Goal: Task Accomplishment & Management: Use online tool/utility

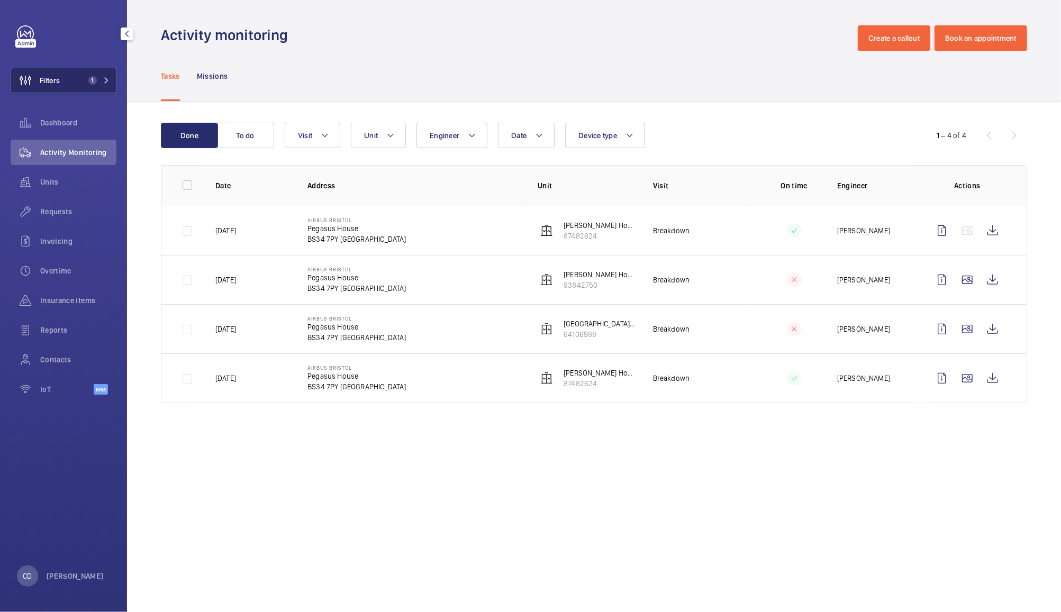
click at [51, 69] on span "Filters" at bounding box center [35, 80] width 49 height 25
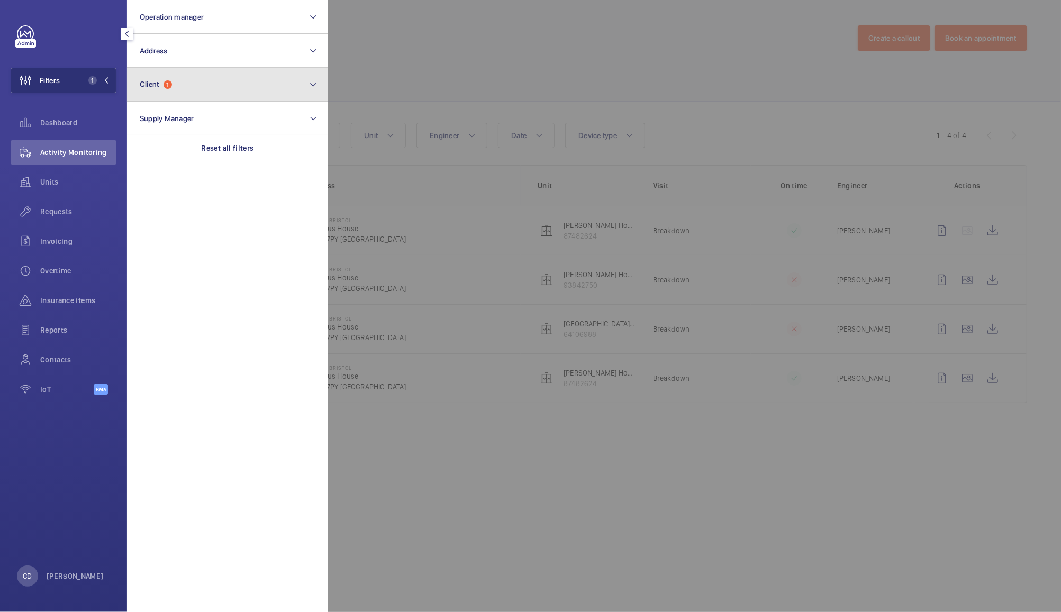
click at [158, 80] on span "Client" at bounding box center [150, 84] width 20 height 8
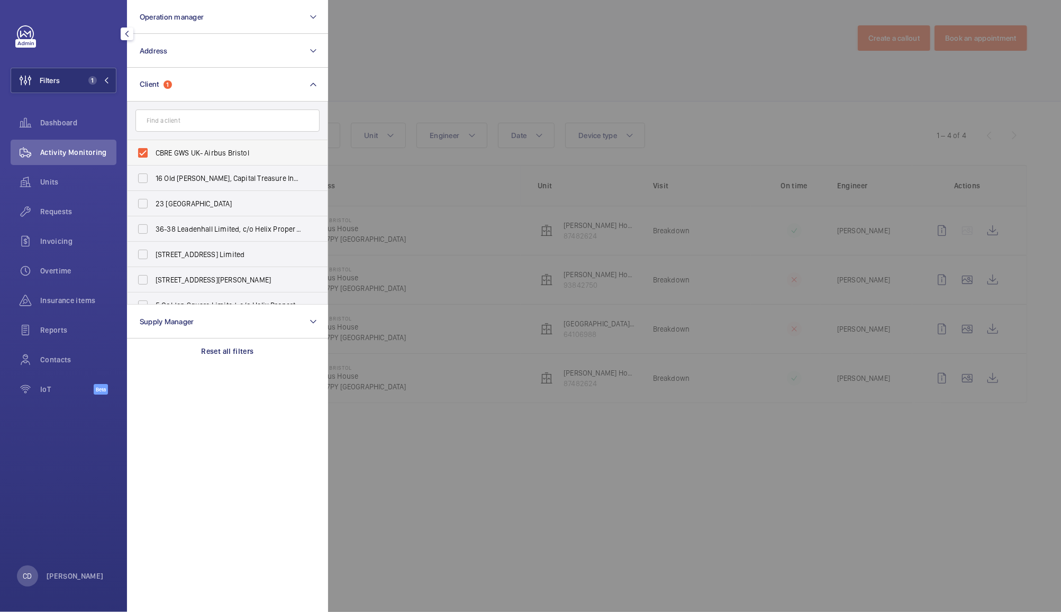
click at [157, 143] on label "CBRE GWS UK- Airbus Bristol" at bounding box center [220, 152] width 184 height 25
click at [153, 143] on input "CBRE GWS UK- Airbus Bristol" at bounding box center [142, 152] width 21 height 21
checkbox input "false"
click at [919, 108] on div at bounding box center [858, 306] width 1061 height 612
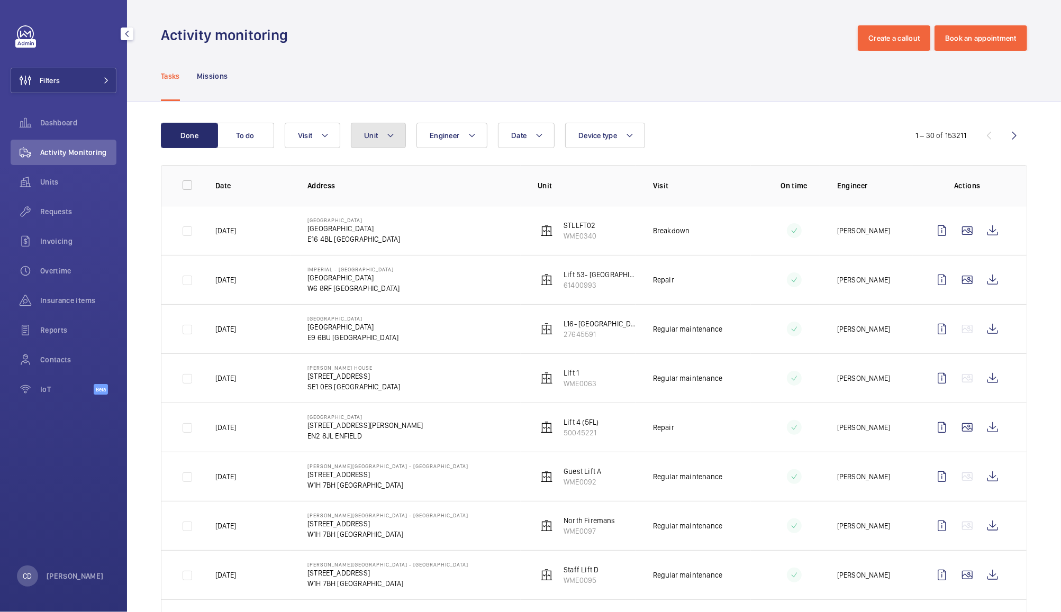
click at [371, 135] on span "Unit" at bounding box center [371, 135] width 14 height 8
type input "d"
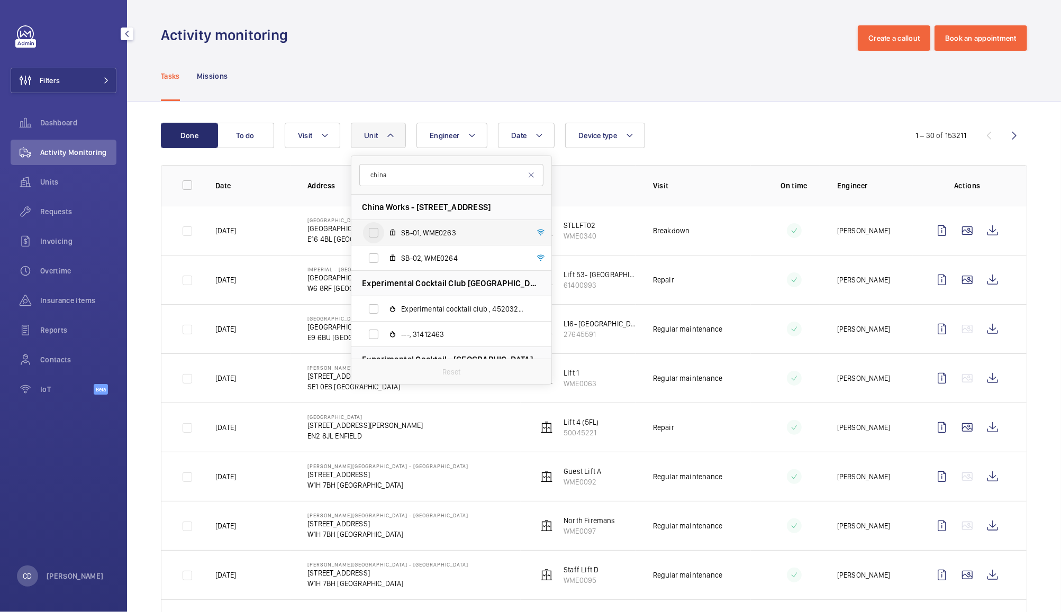
type input "china"
click at [368, 233] on input "SB-01, WME0263" at bounding box center [373, 232] width 21 height 21
checkbox input "true"
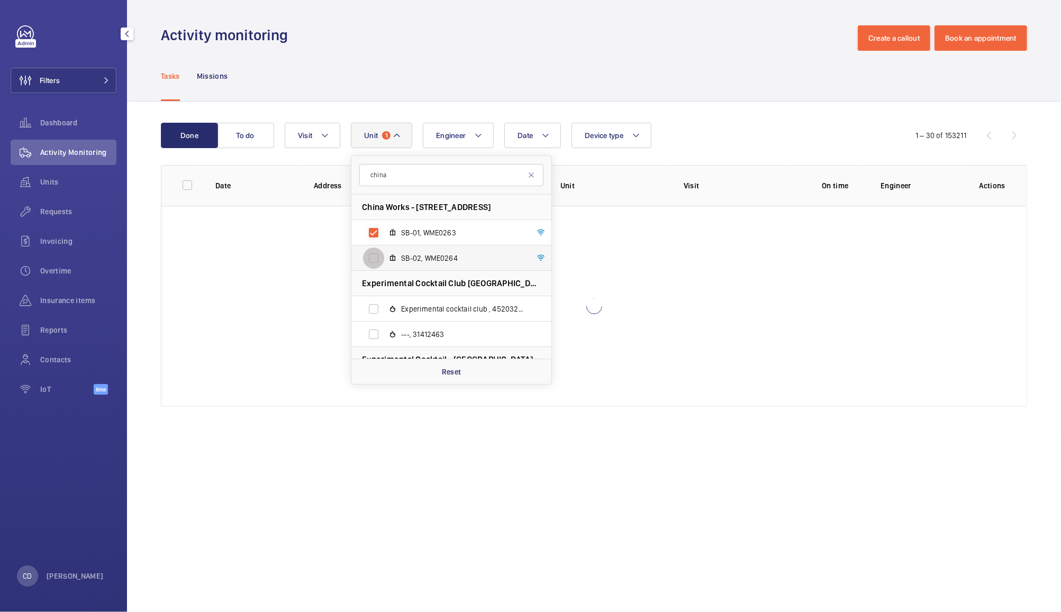
click at [375, 252] on input "SB-02, WME0264" at bounding box center [373, 258] width 21 height 21
checkbox input "true"
click at [721, 67] on div "Tasks Missions" at bounding box center [594, 76] width 866 height 50
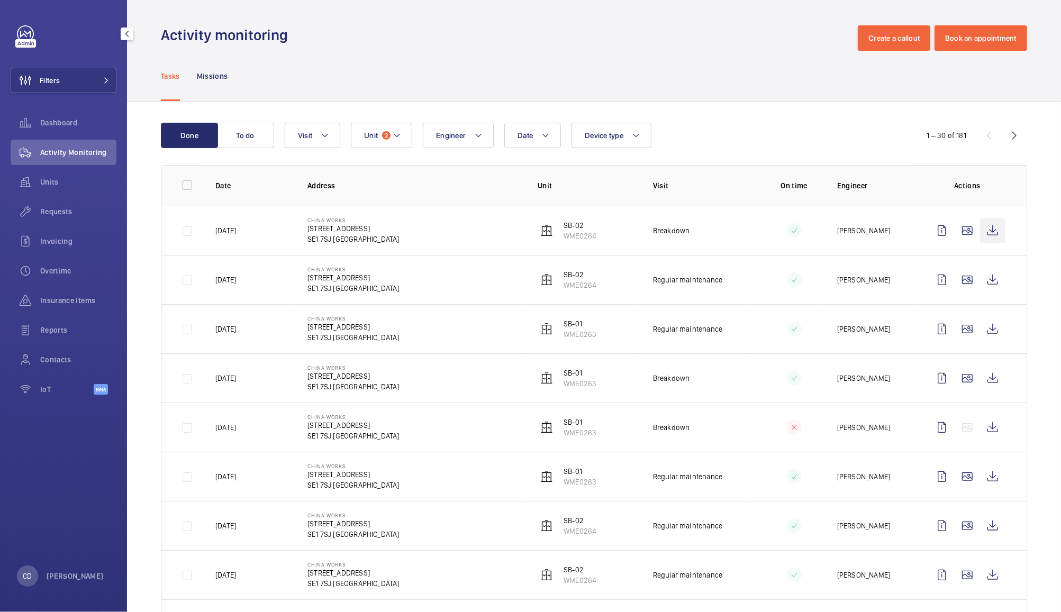
click at [980, 238] on wm-front-icon-button at bounding box center [992, 230] width 25 height 25
click at [397, 141] on mat-icon at bounding box center [397, 135] width 8 height 13
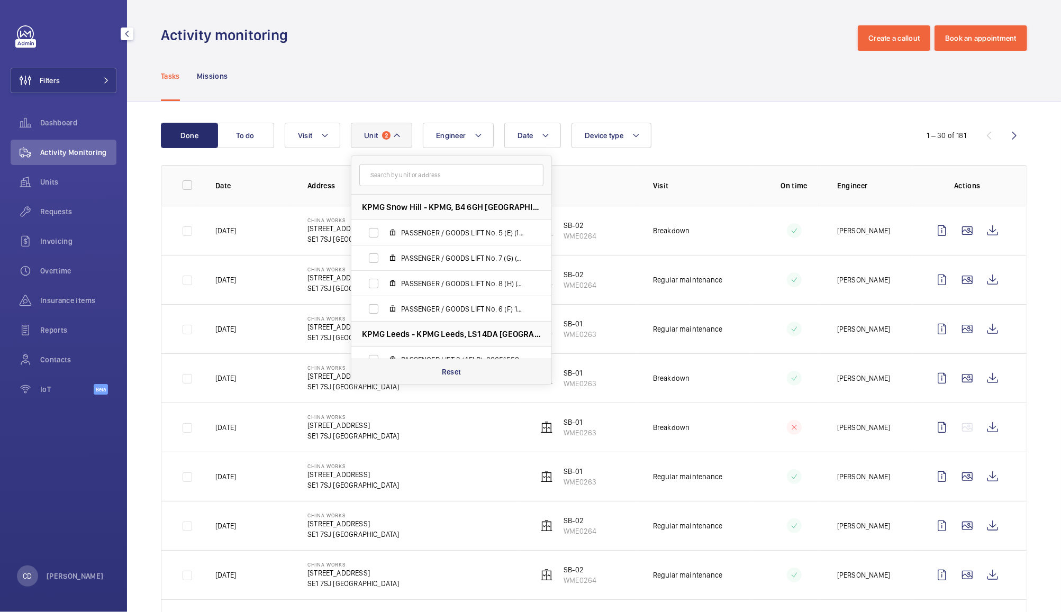
click at [463, 378] on div "Reset" at bounding box center [451, 371] width 200 height 25
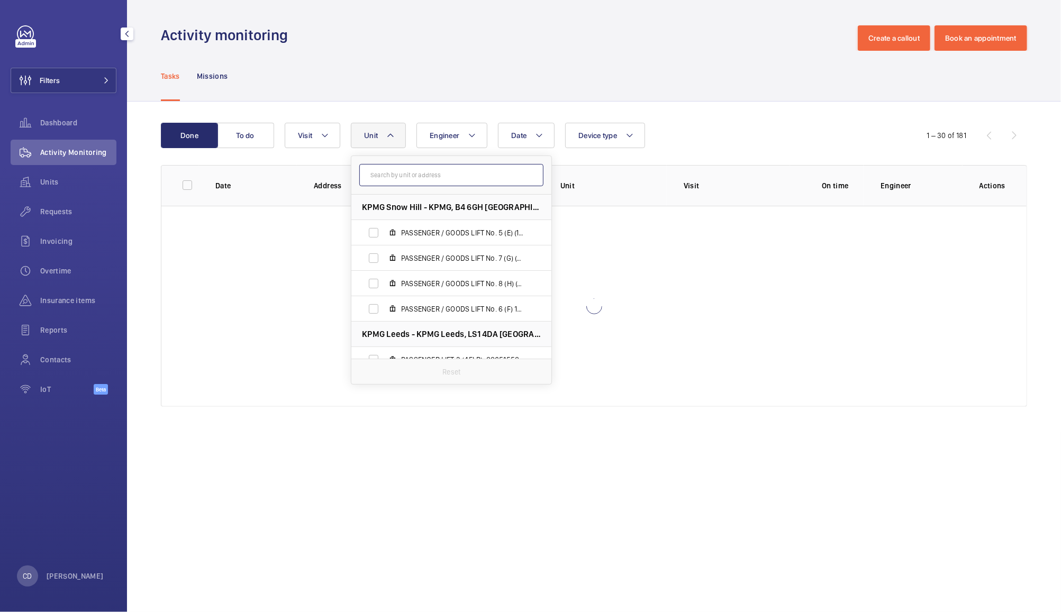
click at [472, 172] on input "text" at bounding box center [451, 175] width 184 height 22
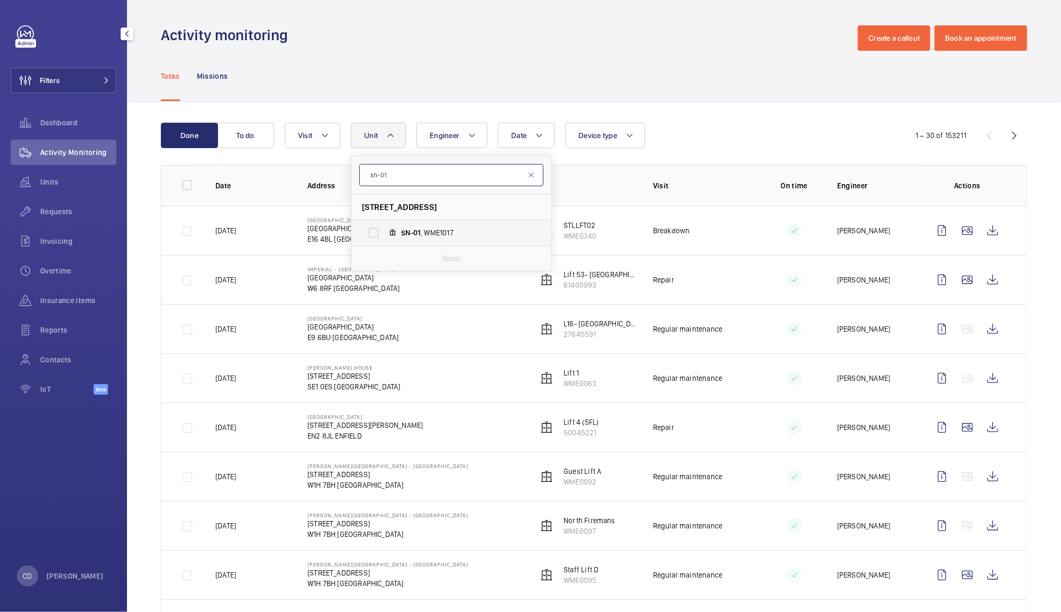
type input "sn-01"
click at [441, 235] on span "SN-01 , WME1017" at bounding box center [462, 232] width 123 height 11
click at [384, 235] on input "SN-01 , WME1017" at bounding box center [373, 232] width 21 height 21
checkbox input "true"
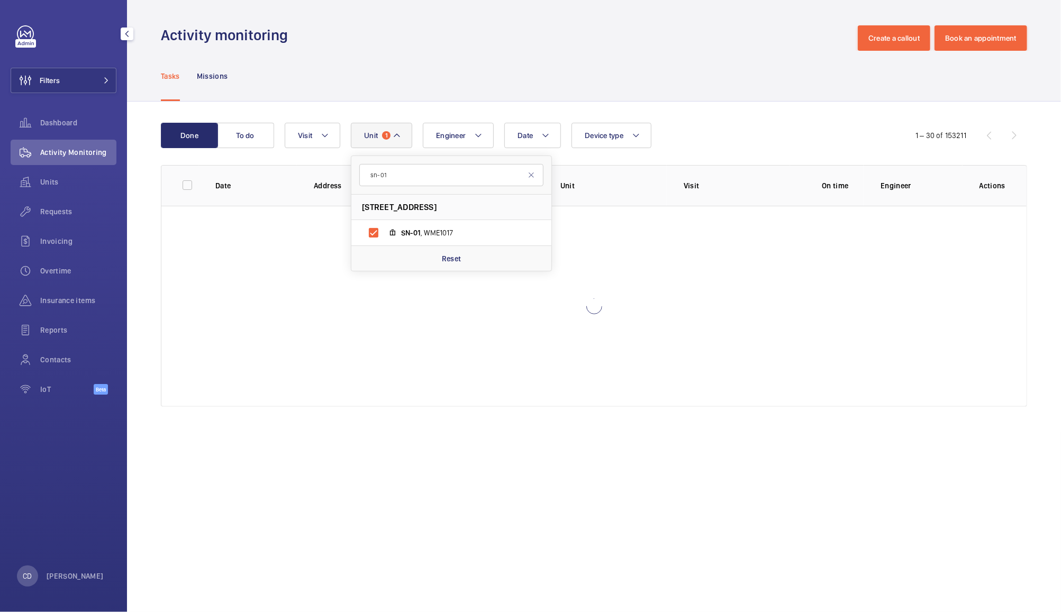
click at [673, 106] on div "Done To do Date Engineer [STREET_ADDRESS] LONDON SN-01 , WME1017 Reset Device t…" at bounding box center [594, 267] width 934 height 331
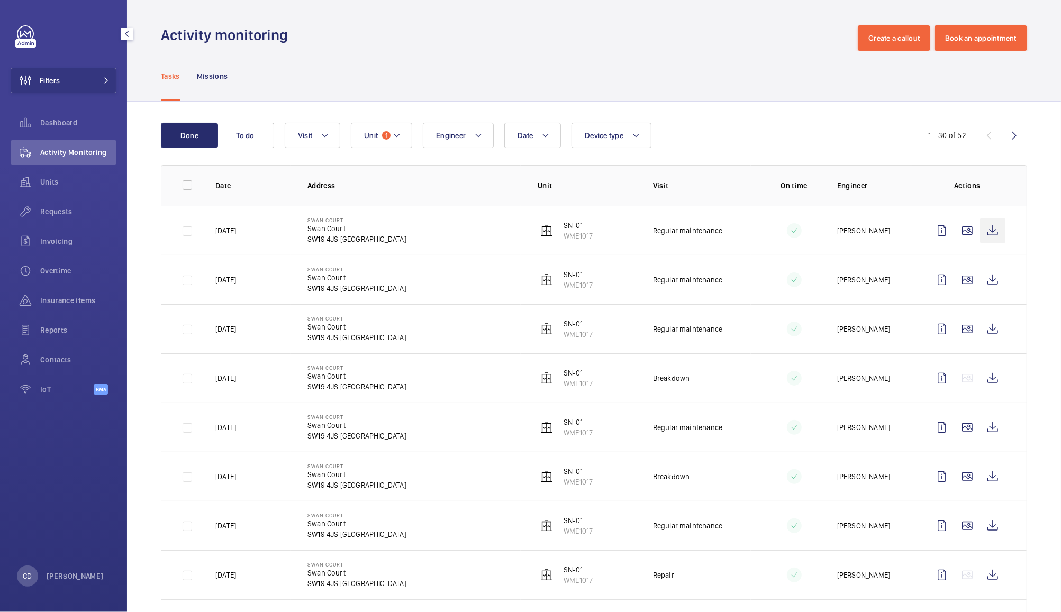
click at [980, 232] on wm-front-icon-button at bounding box center [992, 230] width 25 height 25
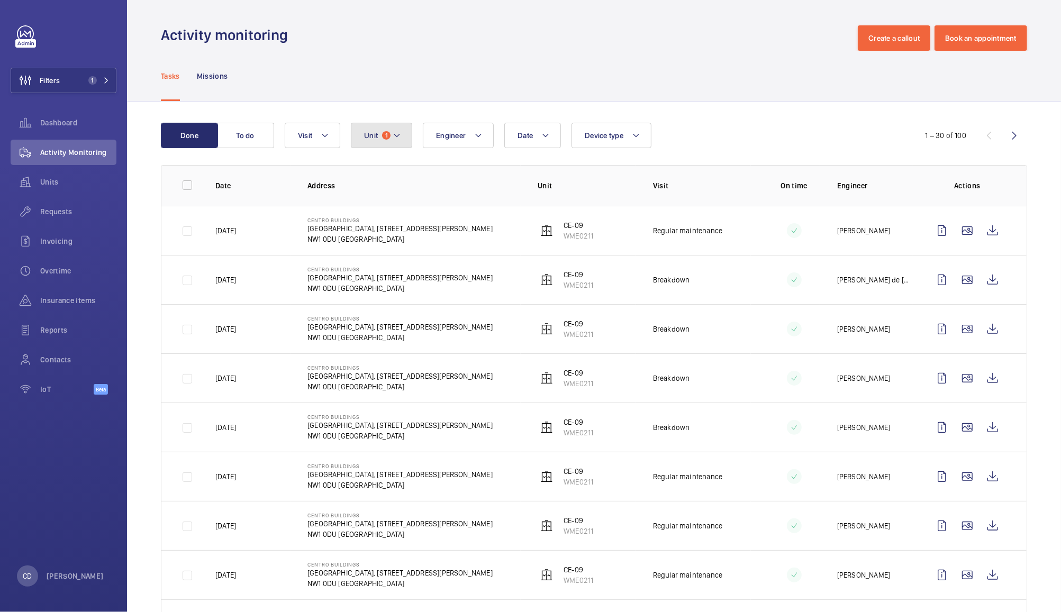
click at [386, 135] on span "1" at bounding box center [386, 135] width 8 height 8
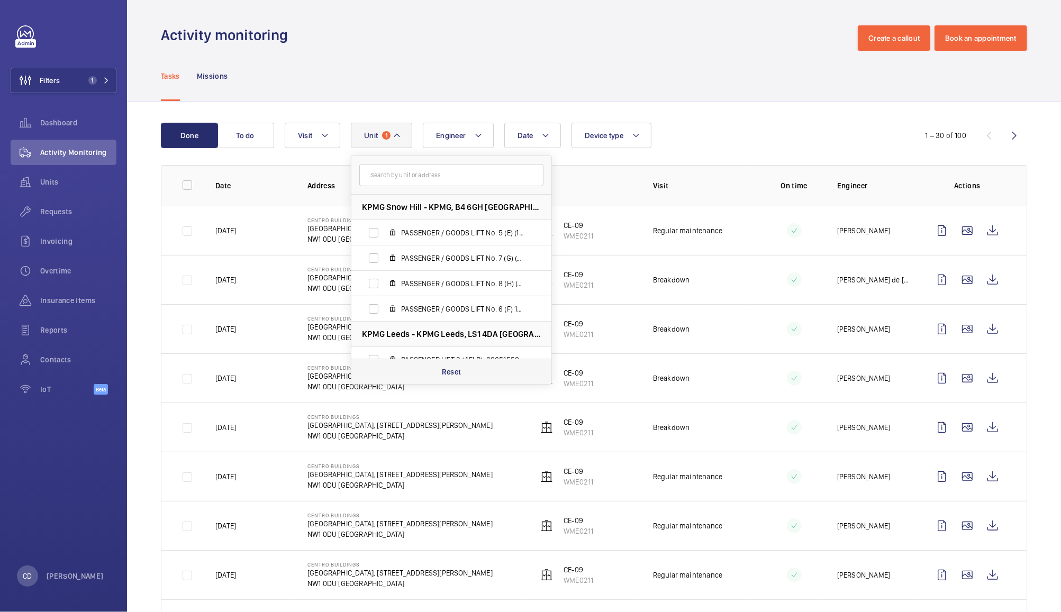
click at [472, 367] on div "Reset" at bounding box center [451, 371] width 200 height 25
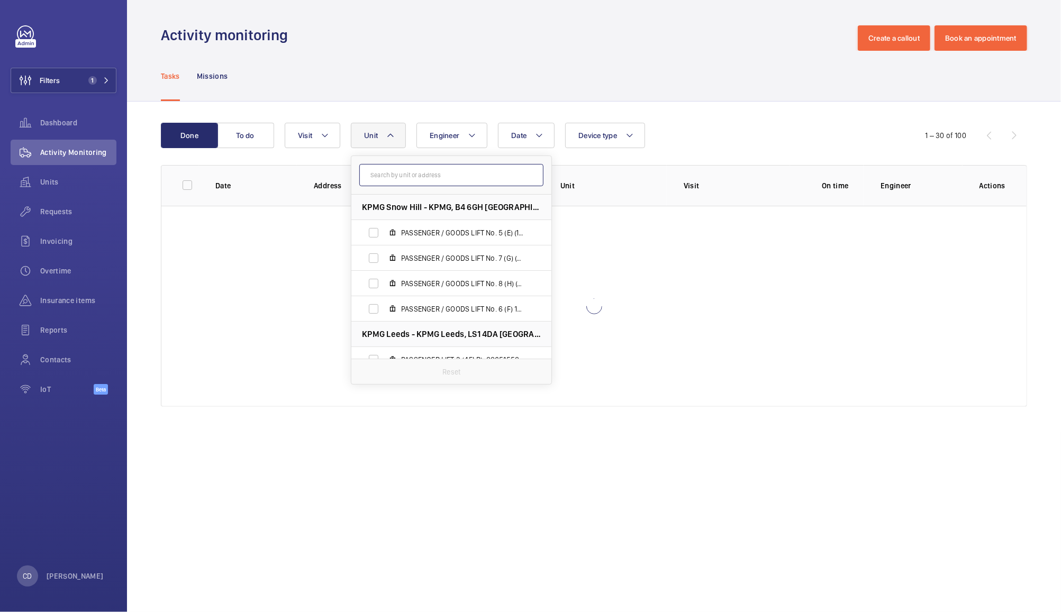
click at [515, 175] on input "text" at bounding box center [451, 175] width 184 height 22
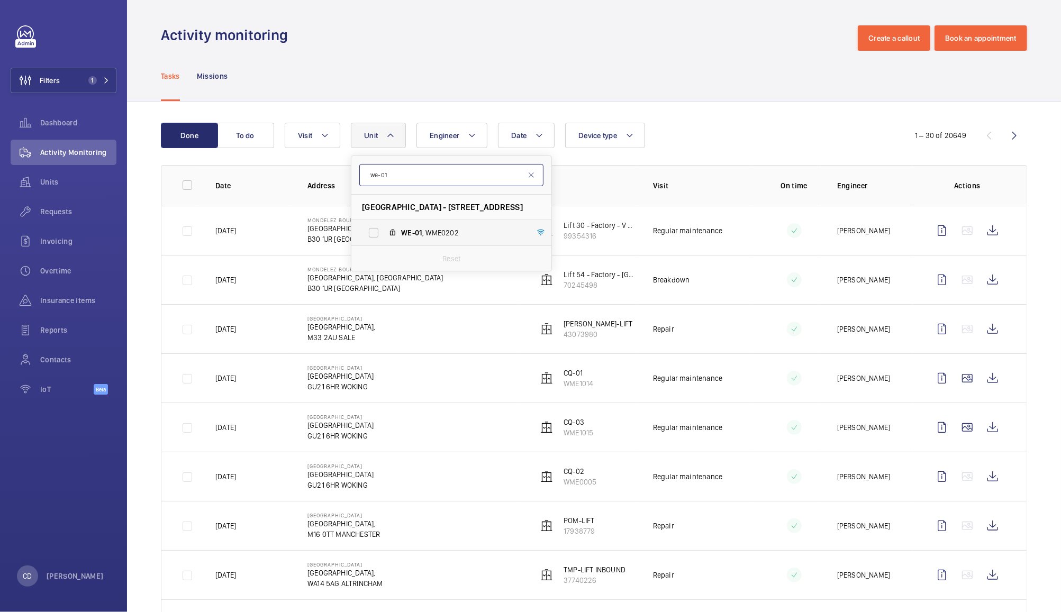
type input "we-01"
click at [456, 234] on span "WE-01 , WME0202" at bounding box center [462, 232] width 123 height 11
click at [384, 234] on input "WE-01 , WME0202" at bounding box center [373, 232] width 21 height 21
checkbox input "true"
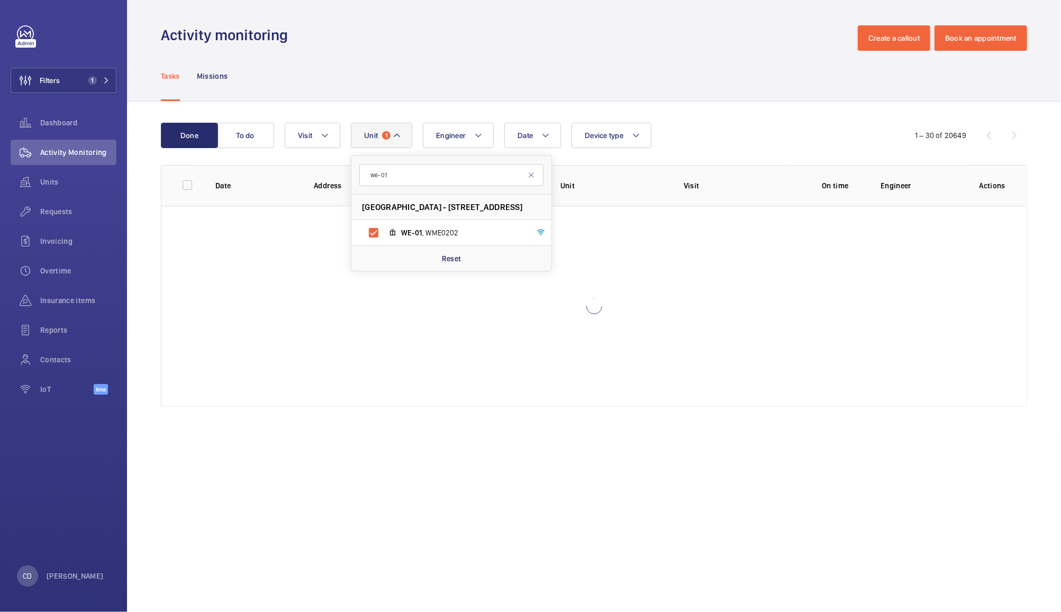
click at [676, 79] on div "Tasks Missions" at bounding box center [594, 76] width 866 height 50
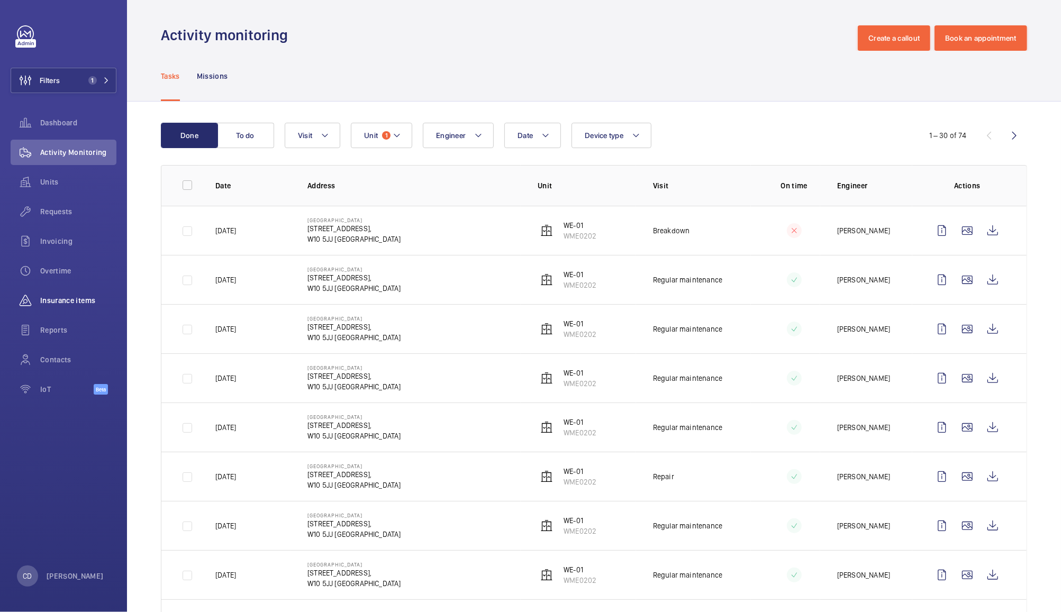
click at [72, 300] on span "Insurance items" at bounding box center [78, 300] width 76 height 11
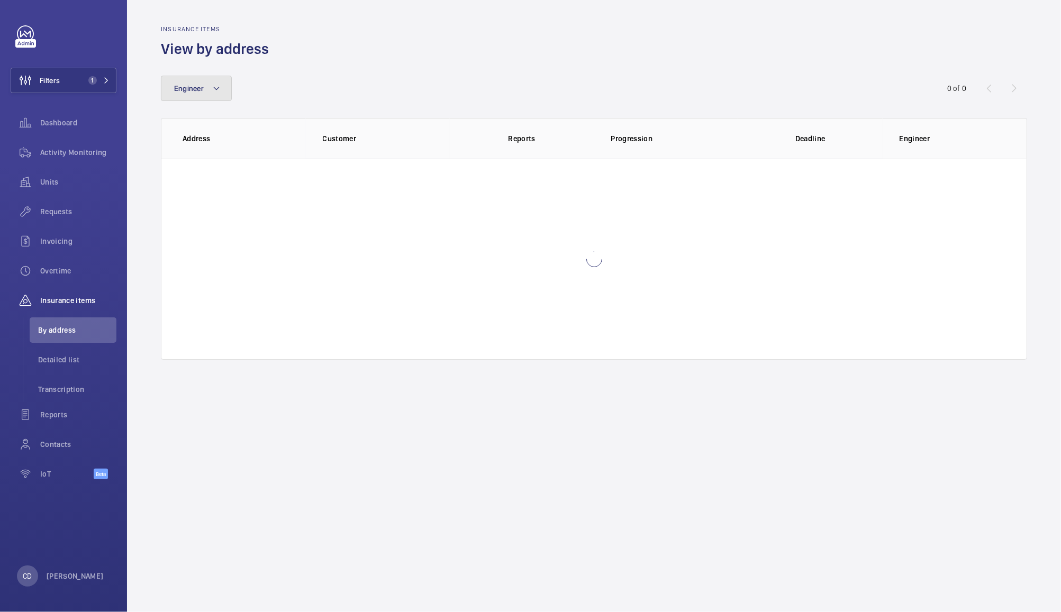
click at [203, 80] on button "Engineer" at bounding box center [196, 88] width 71 height 25
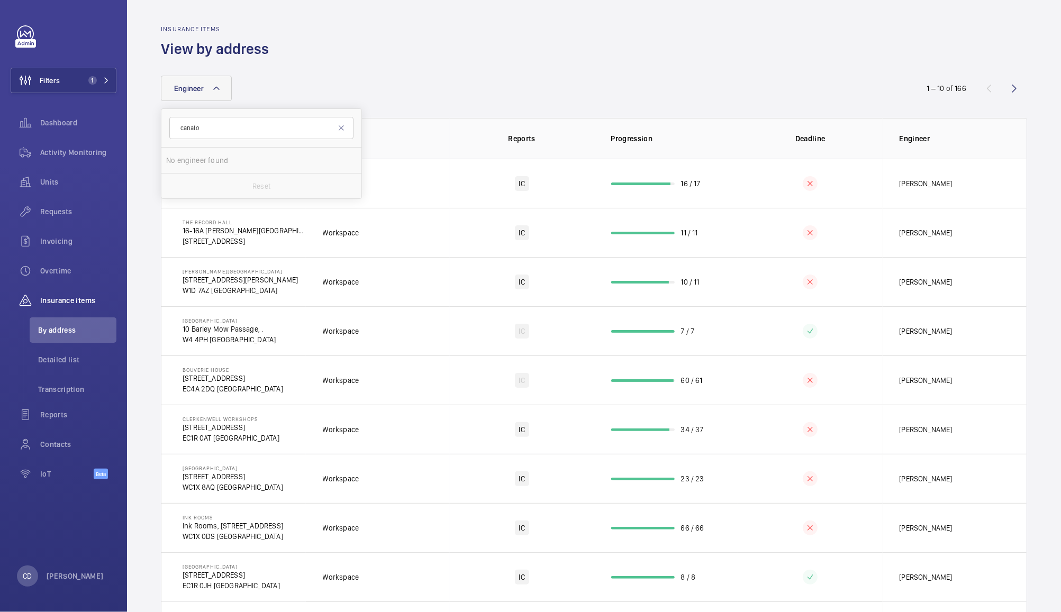
type input "canalot"
click at [53, 355] on span "Detailed list" at bounding box center [77, 359] width 78 height 11
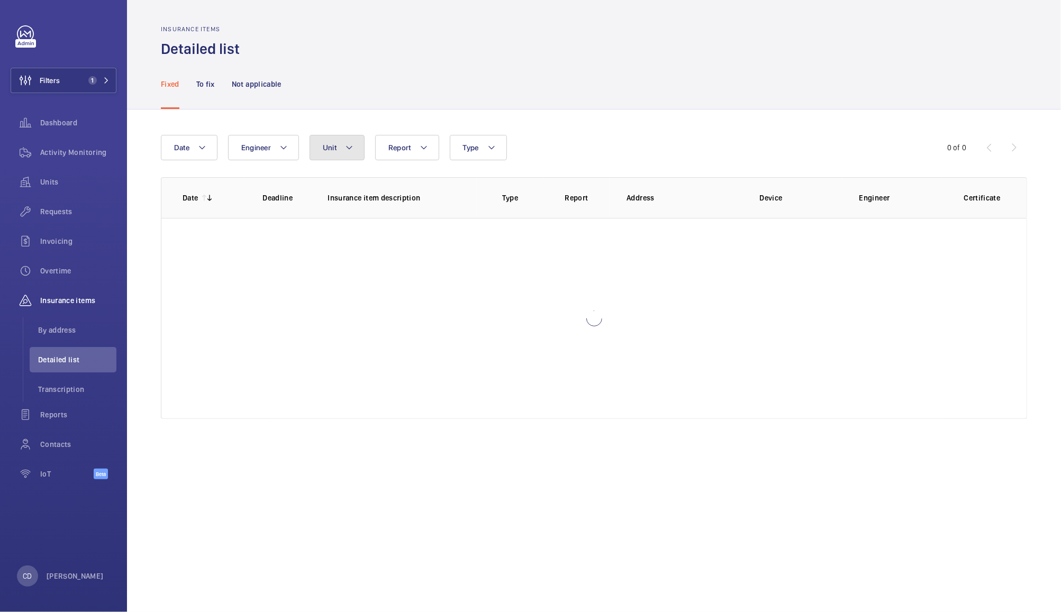
click at [337, 157] on button "Unit" at bounding box center [336, 147] width 55 height 25
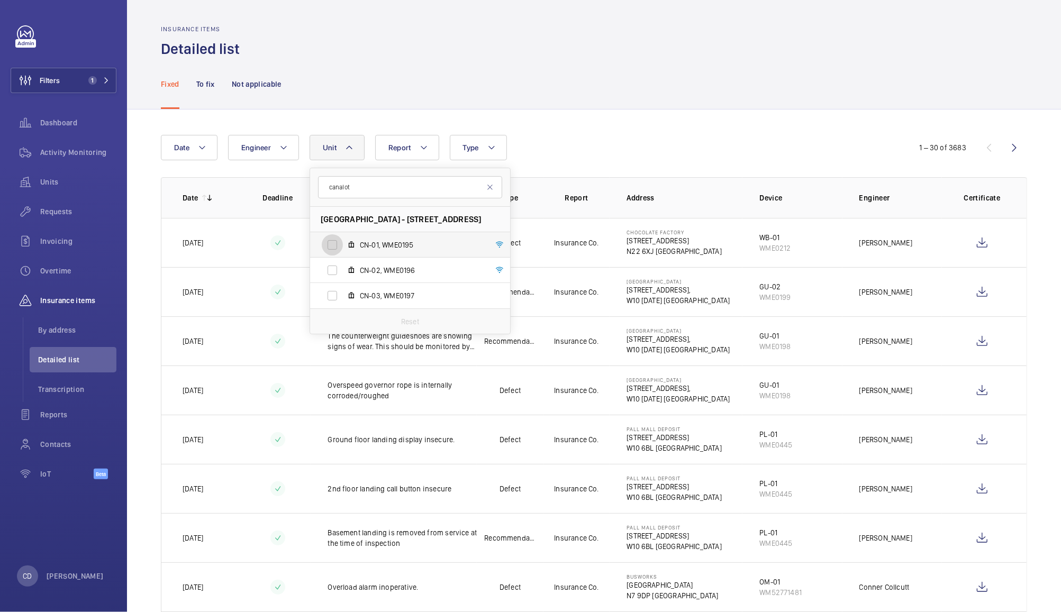
type input "canalot"
click at [333, 251] on input "CN-01, WME0195" at bounding box center [332, 244] width 21 height 21
checkbox input "true"
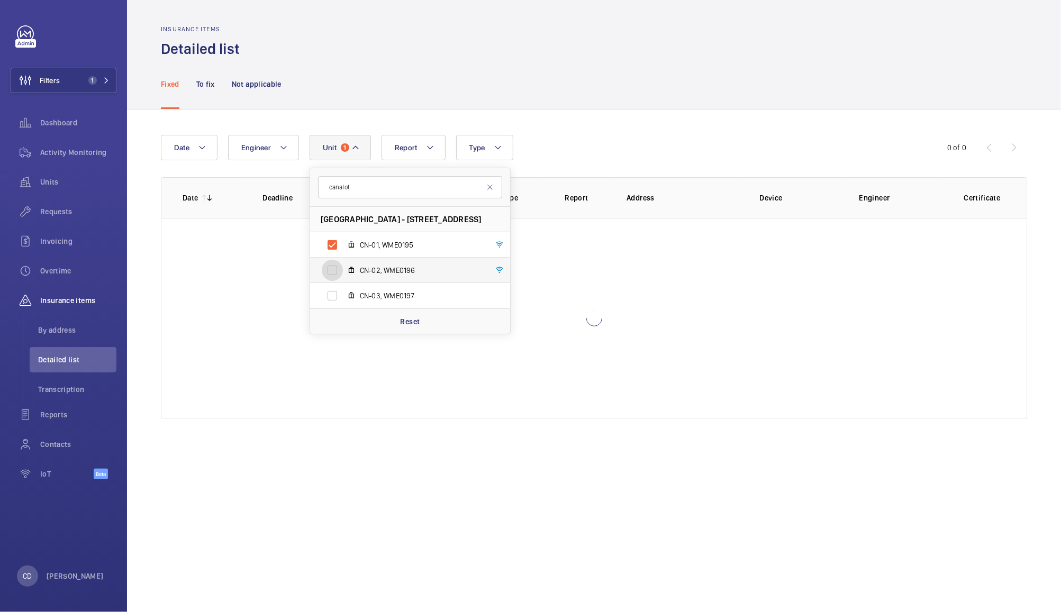
click at [326, 262] on input "CN-02, WME0196" at bounding box center [332, 270] width 21 height 21
checkbox input "true"
click at [323, 296] on input "CN-03, WME0197" at bounding box center [332, 295] width 21 height 21
checkbox input "true"
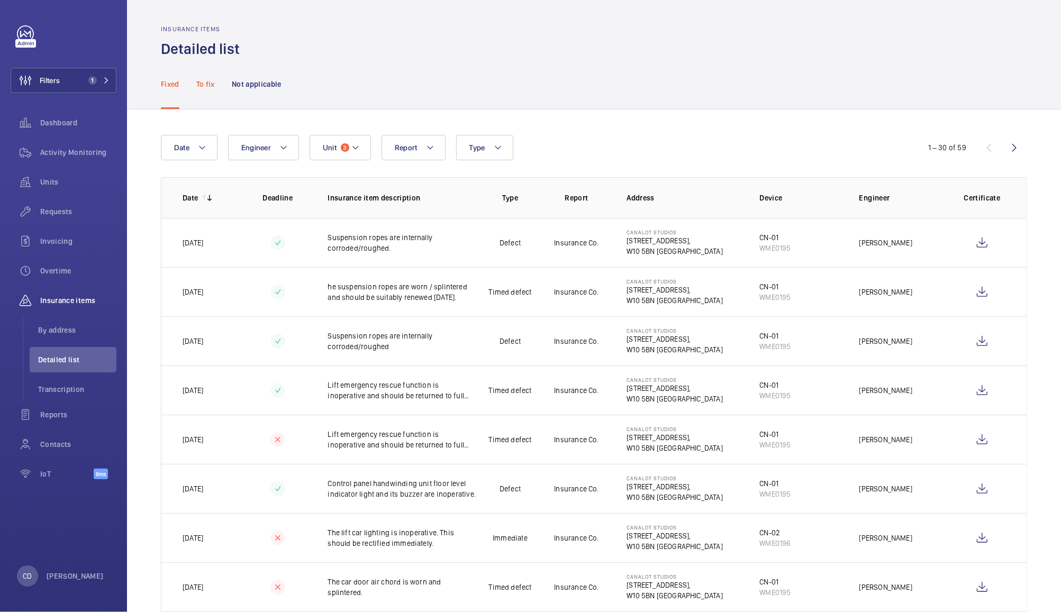
click at [203, 80] on p "To fix" at bounding box center [205, 84] width 19 height 11
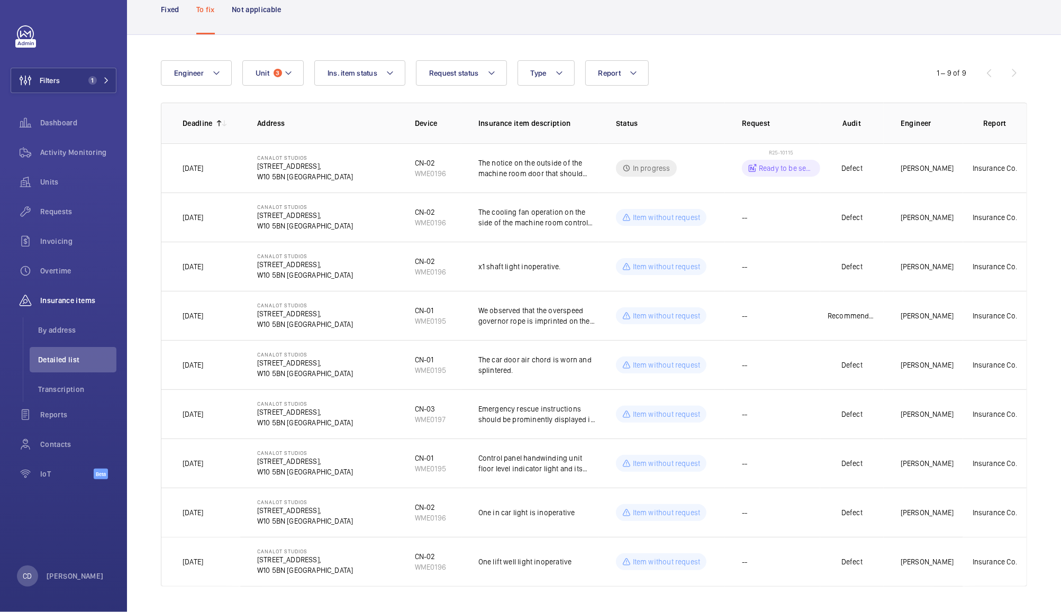
scroll to position [76, 0]
click at [277, 71] on span "3" at bounding box center [278, 73] width 8 height 8
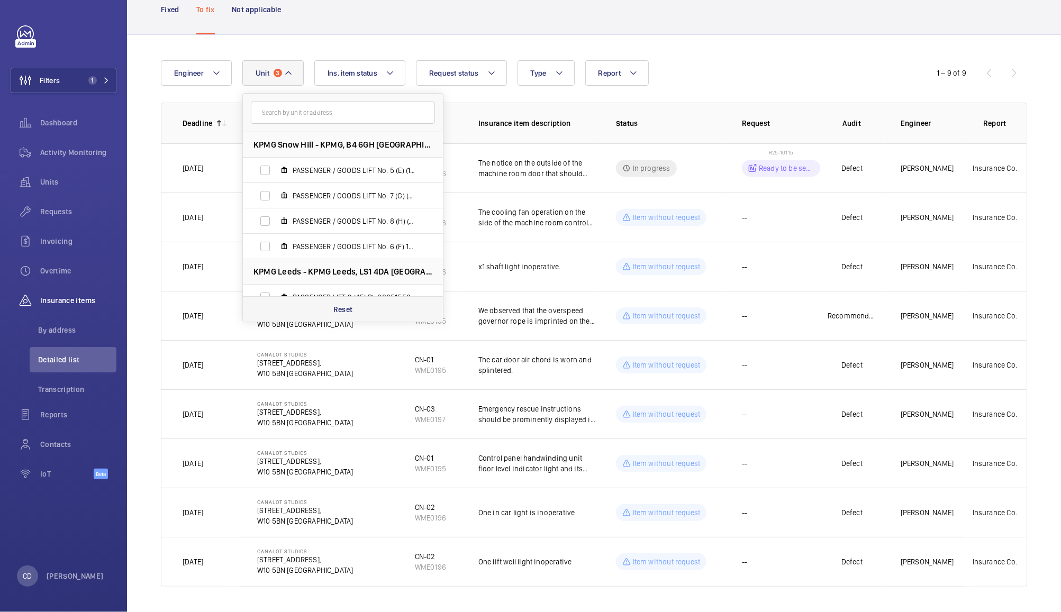
click at [356, 305] on div "Reset" at bounding box center [343, 308] width 200 height 25
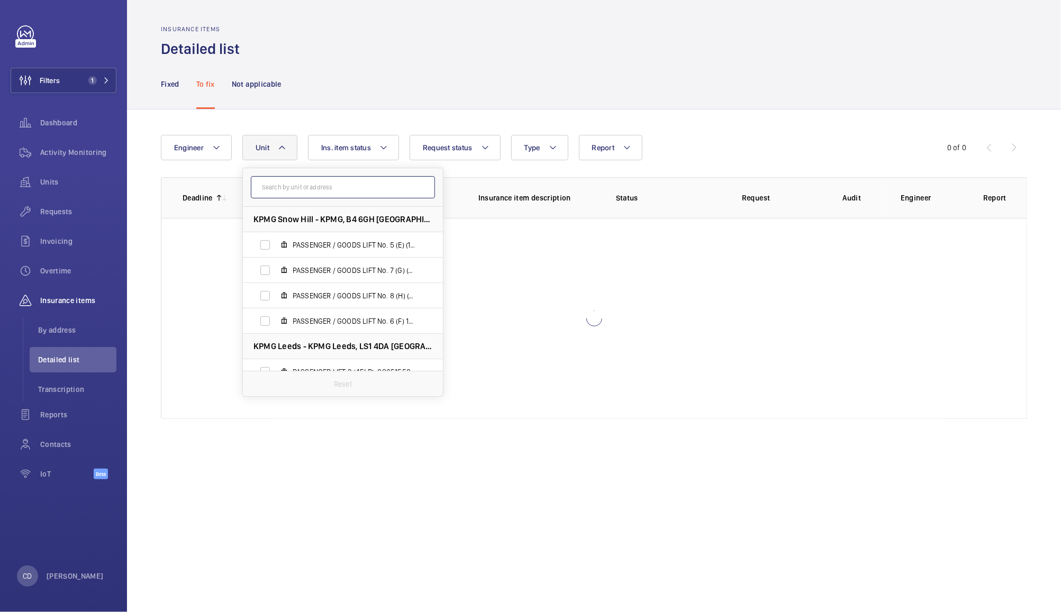
click at [336, 185] on input "text" at bounding box center [343, 187] width 184 height 22
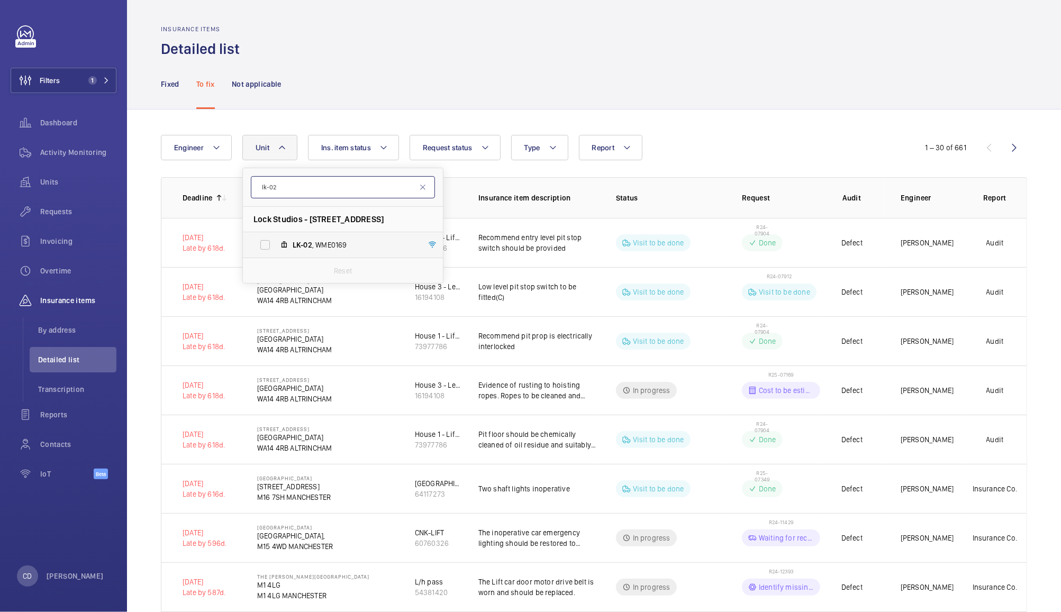
type input "lk-02"
click at [339, 250] on span "LK-02 , WME0169" at bounding box center [354, 245] width 123 height 11
click at [276, 250] on input "LK-02 , WME0169" at bounding box center [264, 244] width 21 height 21
checkbox input "true"
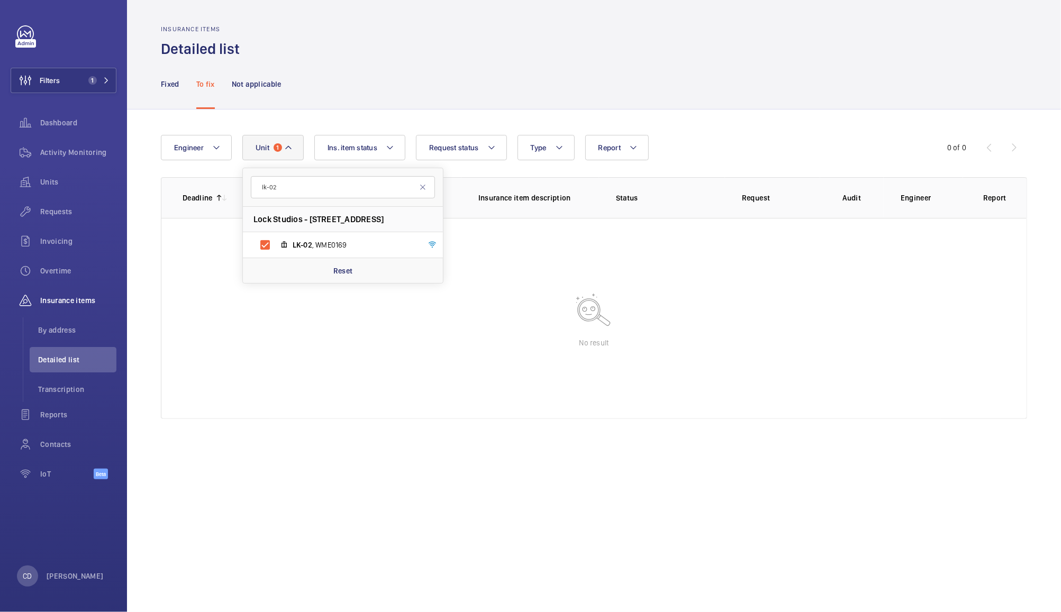
click at [659, 71] on div "Fixed To fix Not applicable" at bounding box center [594, 84] width 866 height 50
click at [176, 74] on div "Fixed" at bounding box center [170, 84] width 19 height 50
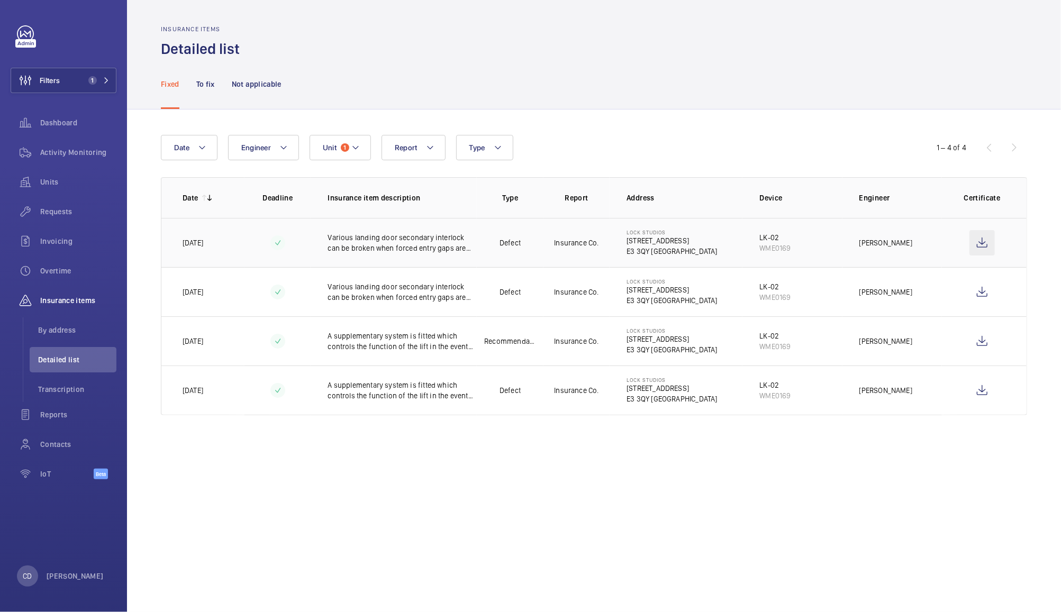
click at [982, 245] on wm-front-icon-button at bounding box center [981, 242] width 25 height 25
click at [79, 149] on span "Activity Monitoring" at bounding box center [78, 152] width 76 height 11
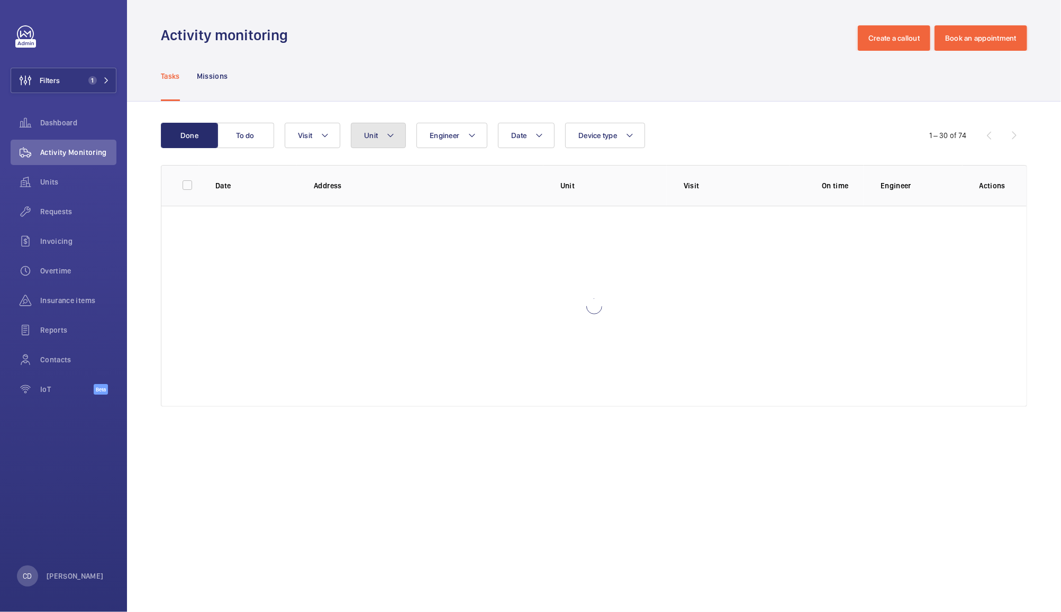
click at [380, 136] on button "Unit" at bounding box center [378, 135] width 55 height 25
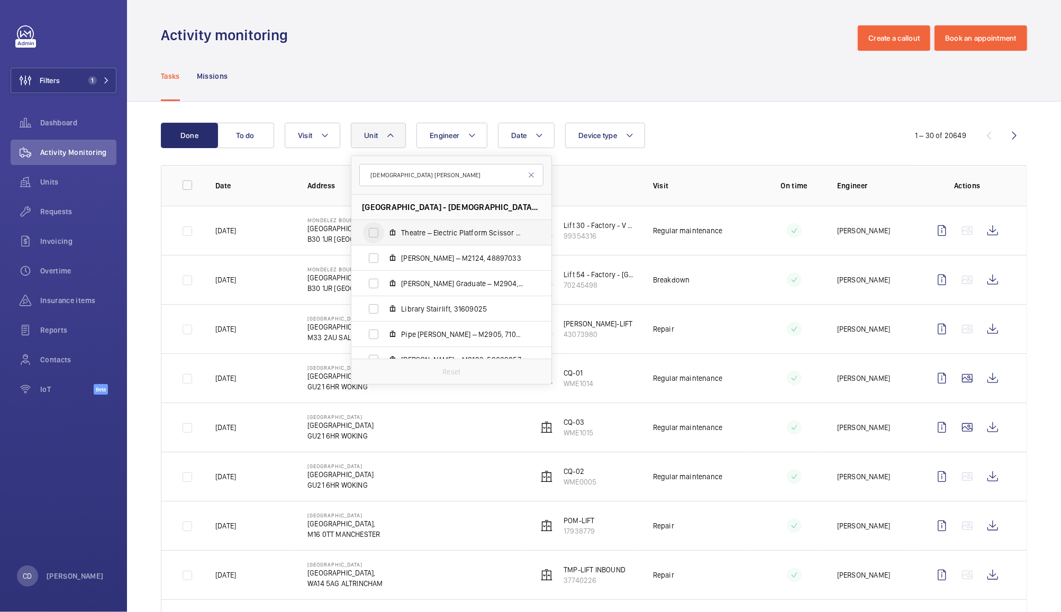
type input "lady mar"
click at [371, 241] on input "Theatre – Electric Platform Scissor Lift, 17573320" at bounding box center [373, 232] width 21 height 21
checkbox input "true"
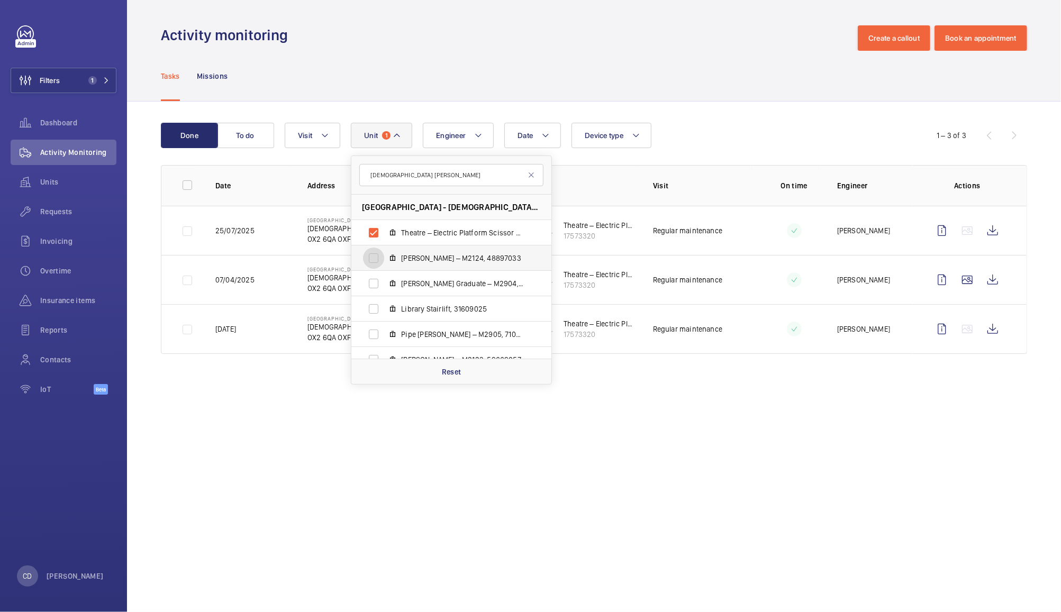
click at [381, 254] on input "Lucy Sutherland – M2124, 48897033" at bounding box center [373, 258] width 21 height 21
checkbox input "true"
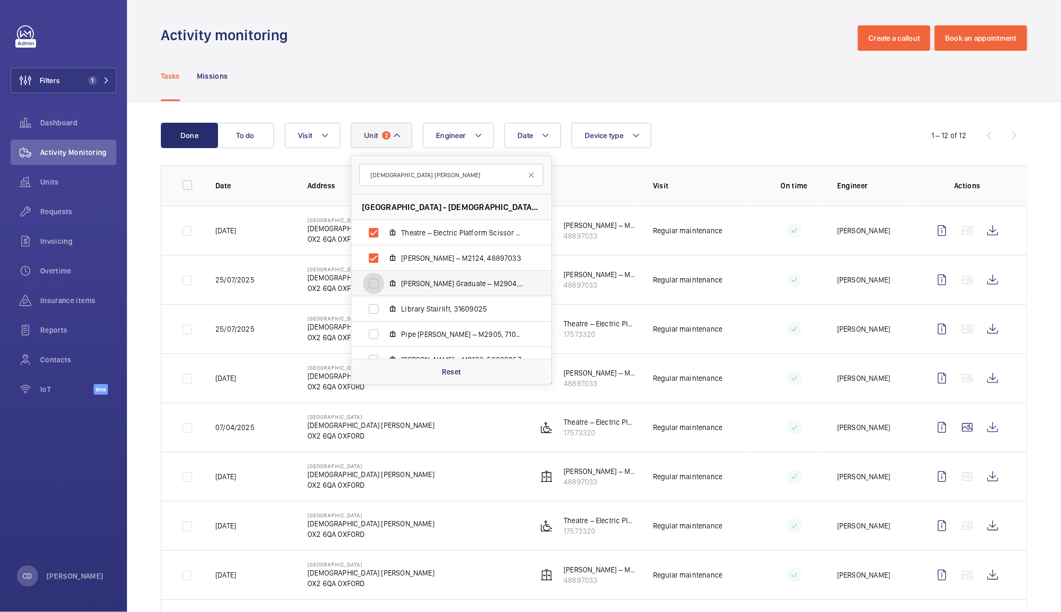
click at [380, 290] on input "Clore Graduate – M2904, 28995655" at bounding box center [373, 283] width 21 height 21
checkbox input "true"
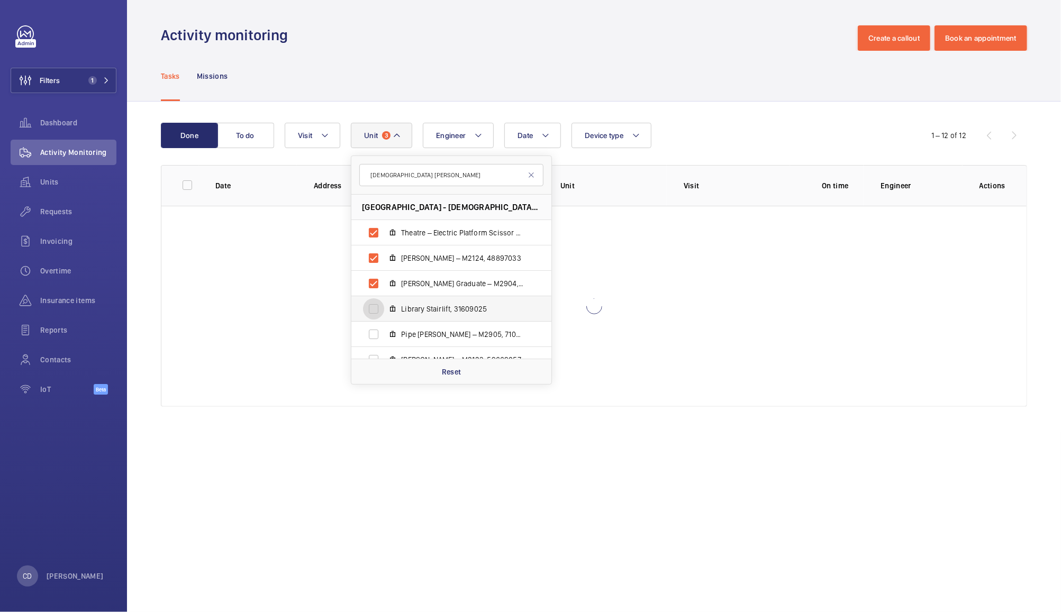
click at [378, 307] on input "Library Stairlift, 31609025" at bounding box center [373, 308] width 21 height 21
checkbox input "true"
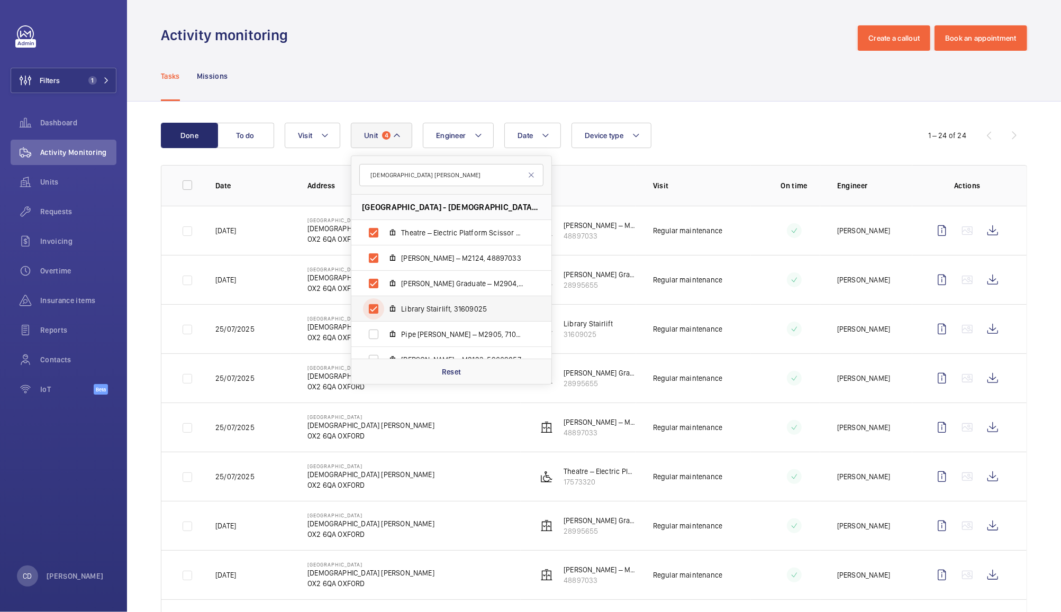
scroll to position [39, 0]
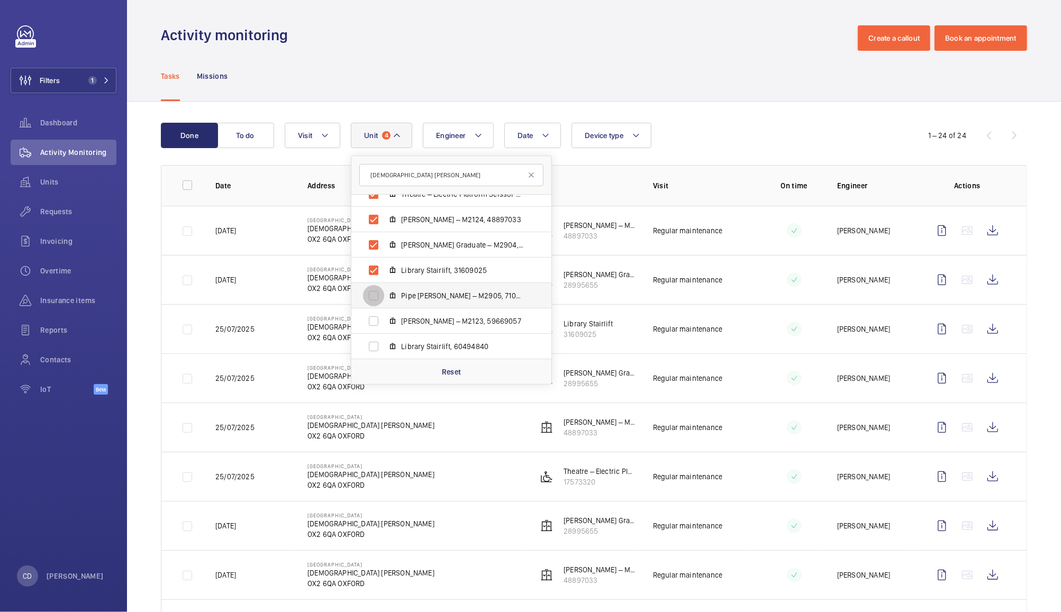
click at [378, 296] on input "Pipe Partridge – M2905, 71008201" at bounding box center [373, 295] width 21 height 21
checkbox input "true"
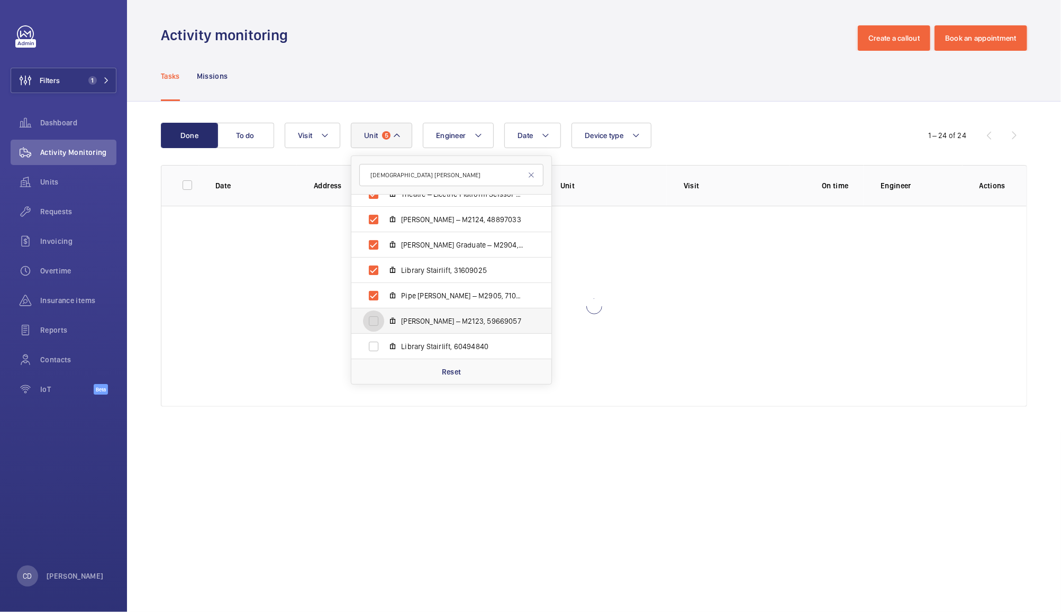
click at [379, 324] on input "Kathleen Lea – M2123, 59669057" at bounding box center [373, 321] width 21 height 21
checkbox input "true"
click at [383, 352] on input "Library Stairlift, 60494840" at bounding box center [373, 346] width 21 height 21
checkbox input "true"
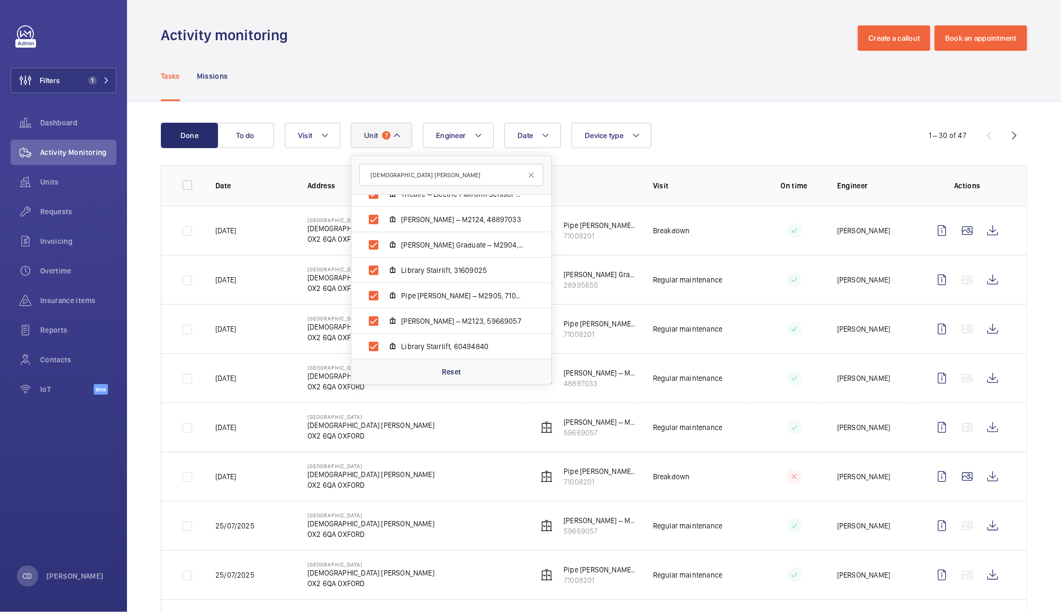
click at [571, 36] on div "Activity monitoring Create a callout Book an appointment" at bounding box center [594, 37] width 866 height 25
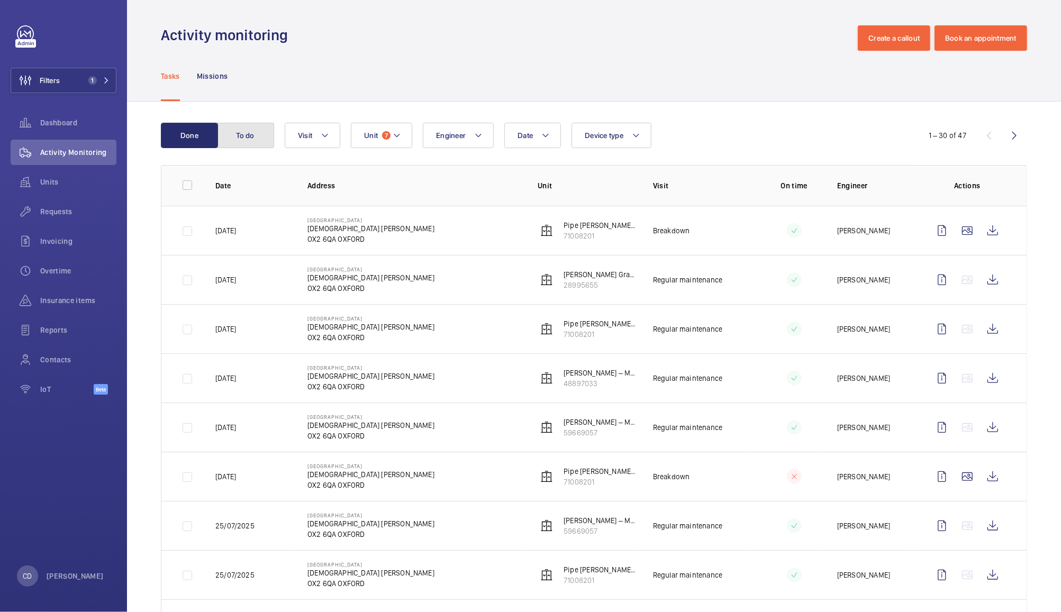
click at [262, 141] on button "To do" at bounding box center [245, 135] width 57 height 25
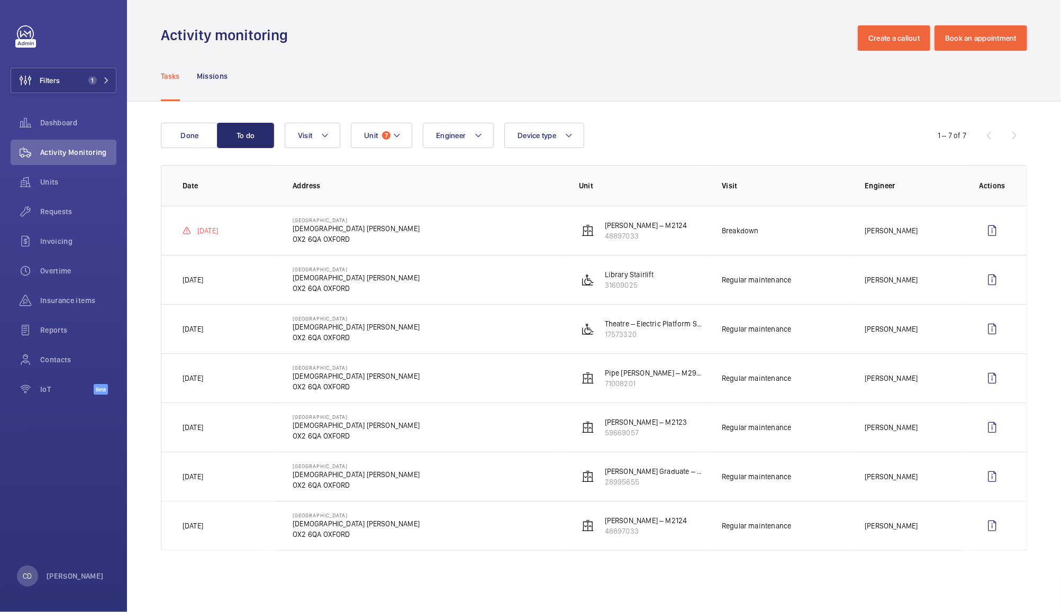
click at [325, 232] on p "Lady Margaret Hall" at bounding box center [356, 228] width 127 height 11
click at [995, 235] on wm-front-icon-button at bounding box center [991, 230] width 25 height 25
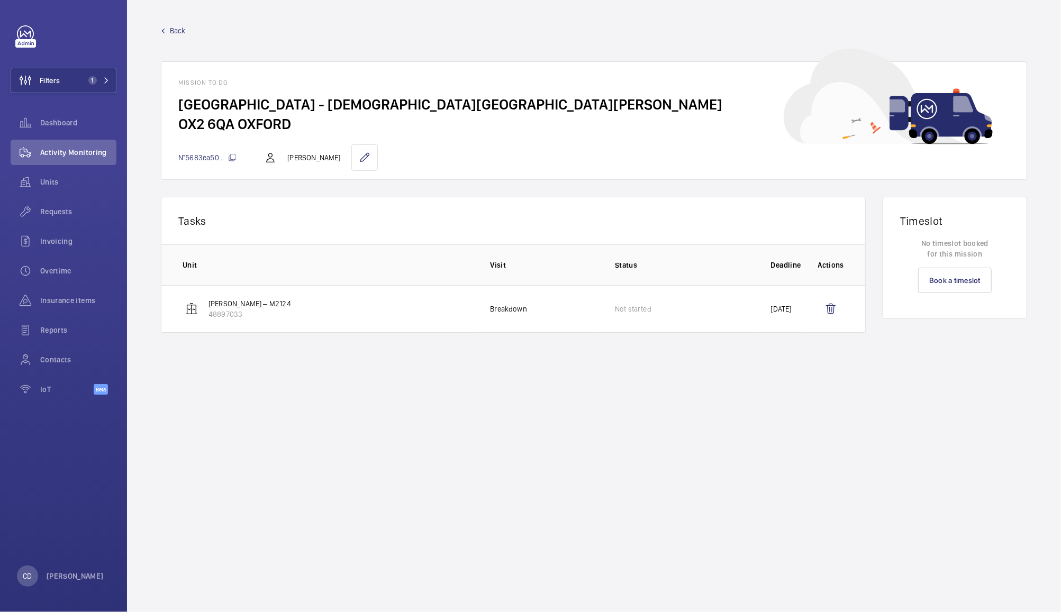
click at [514, 308] on p "Breakdown" at bounding box center [508, 309] width 37 height 11
click at [237, 306] on p "Lucy Sutherland – M2124" at bounding box center [249, 303] width 83 height 11
click at [38, 185] on wm-front-icon-button at bounding box center [26, 181] width 30 height 25
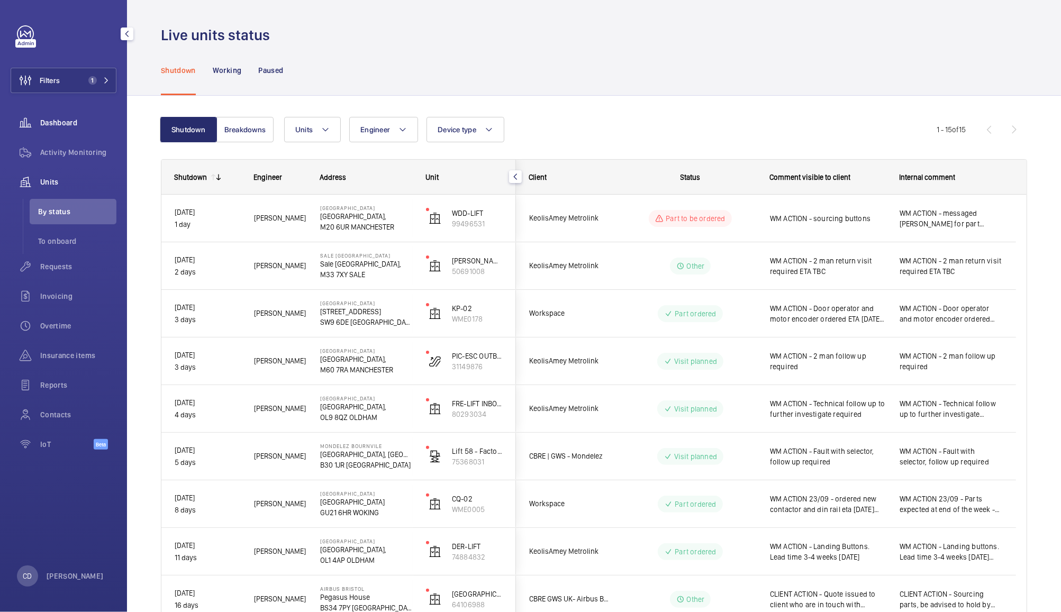
click at [58, 123] on span "Dashboard" at bounding box center [78, 122] width 76 height 11
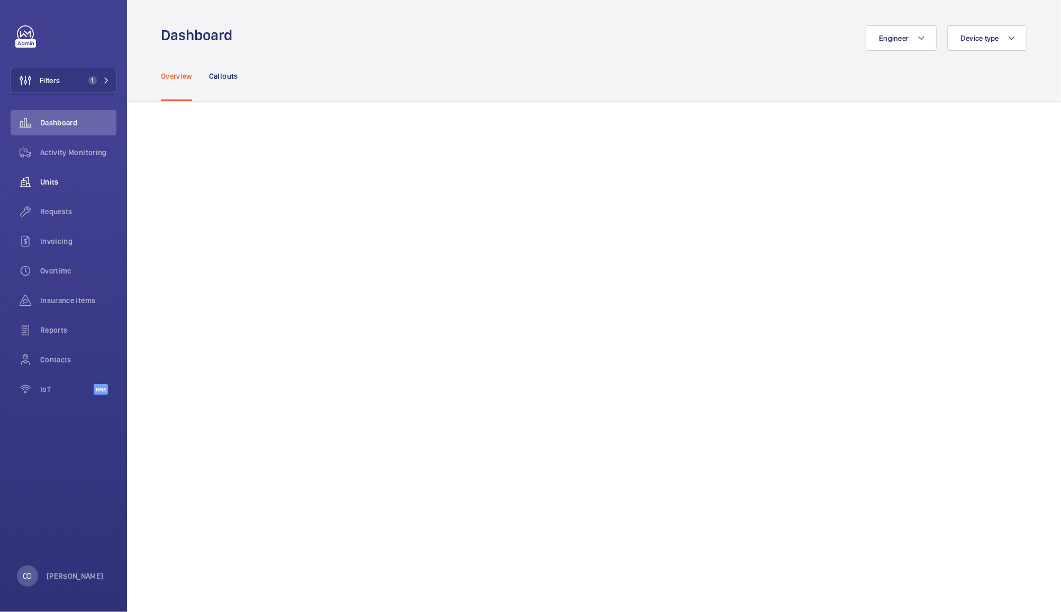
click at [60, 184] on span "Units" at bounding box center [78, 182] width 76 height 11
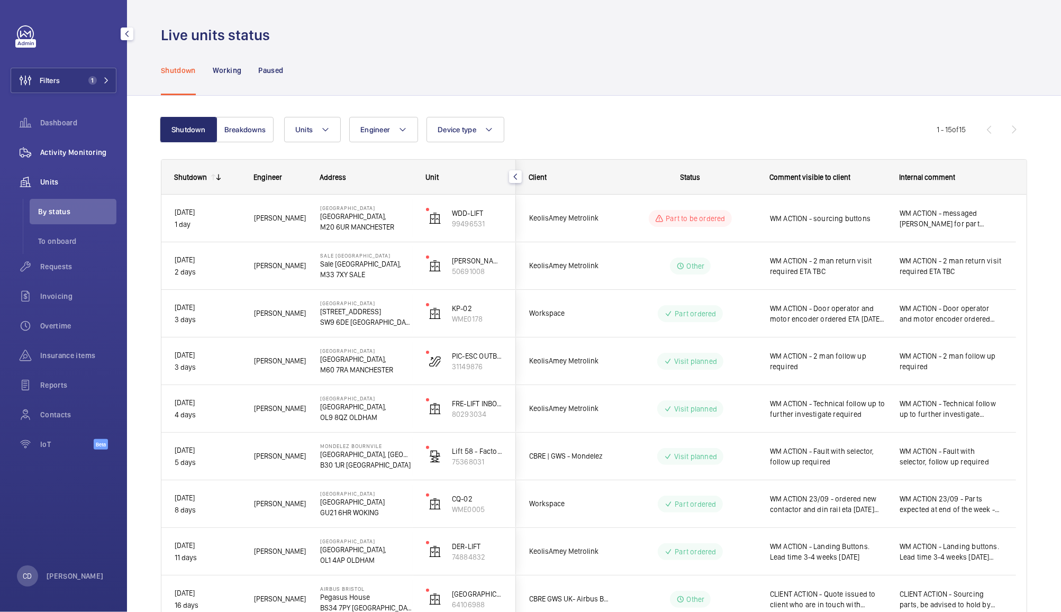
click at [74, 142] on div "Activity Monitoring" at bounding box center [64, 152] width 106 height 25
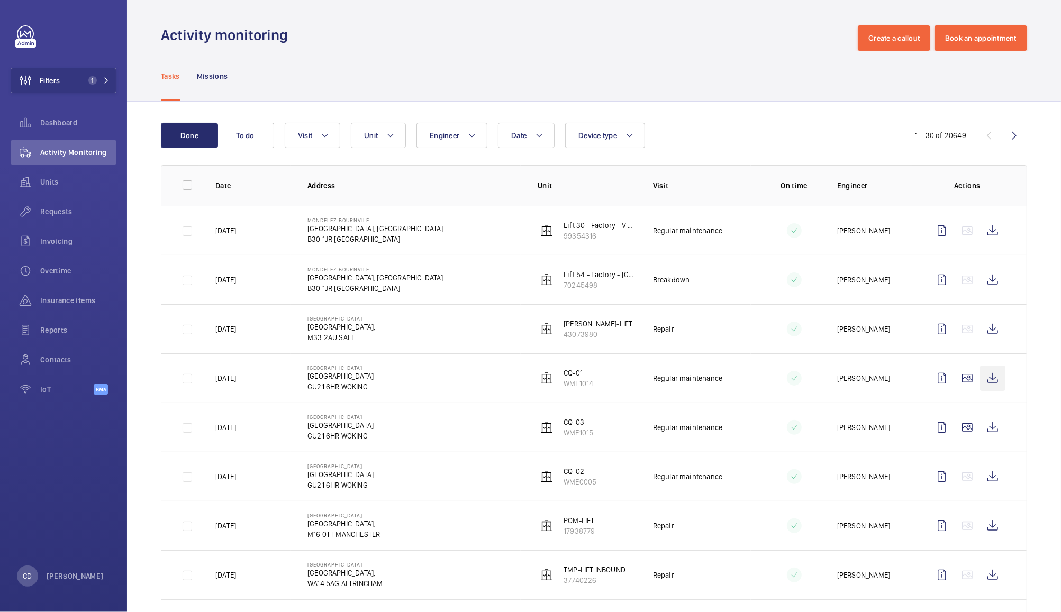
click at [986, 381] on wm-front-icon-button at bounding box center [992, 378] width 25 height 25
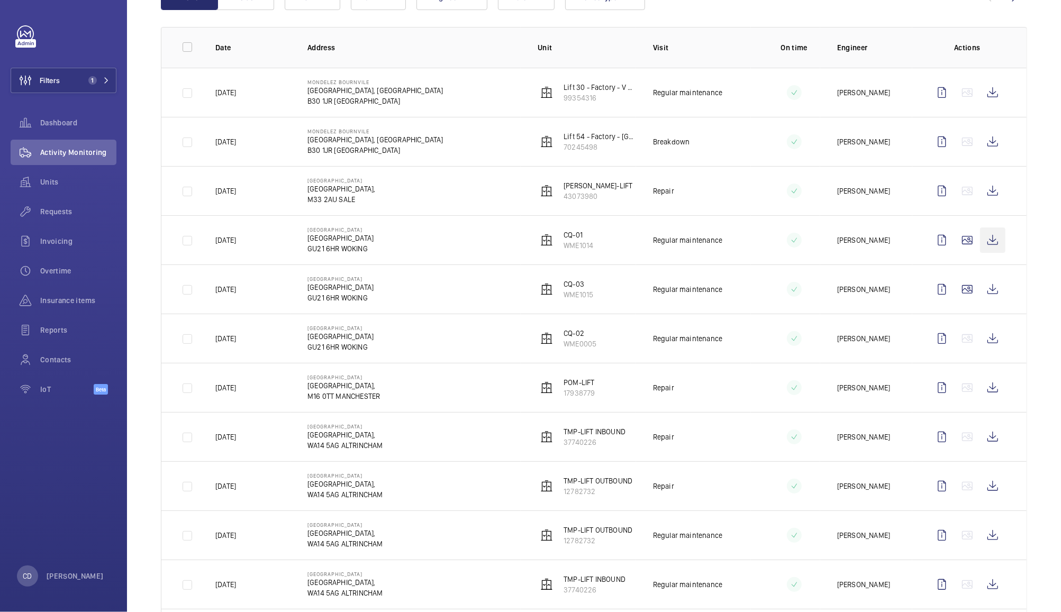
scroll to position [145, 0]
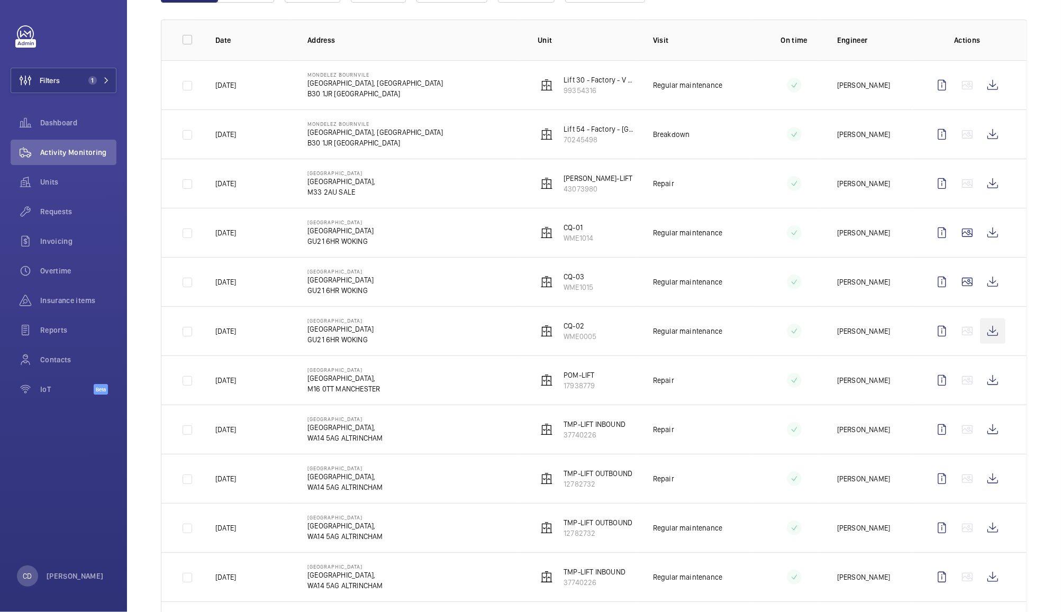
click at [982, 332] on wm-front-icon-button at bounding box center [992, 330] width 25 height 25
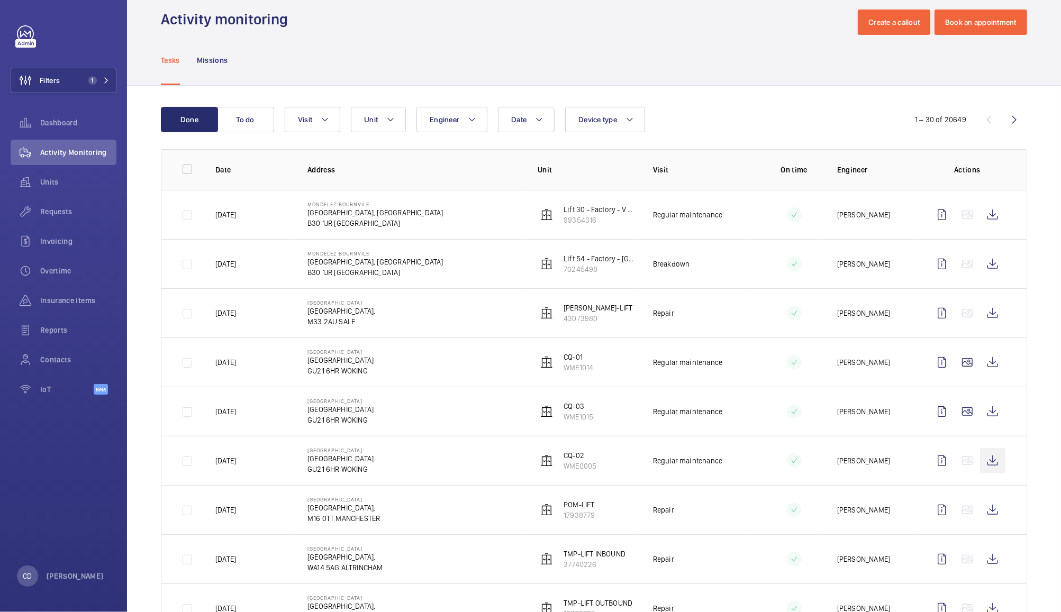
scroll to position [12, 0]
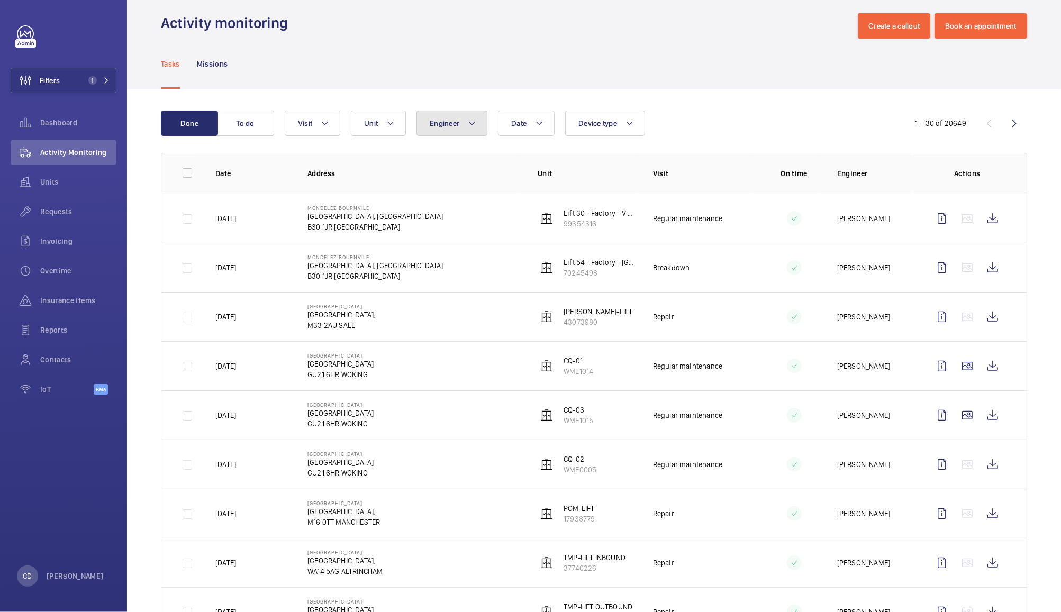
click at [463, 130] on button "Engineer" at bounding box center [451, 123] width 71 height 25
type input "darren"
click at [504, 195] on span "Darren Panayiotou" at bounding box center [517, 195] width 145 height 11
click at [443, 195] on input "Darren Panayiotou" at bounding box center [432, 195] width 21 height 21
checkbox input "true"
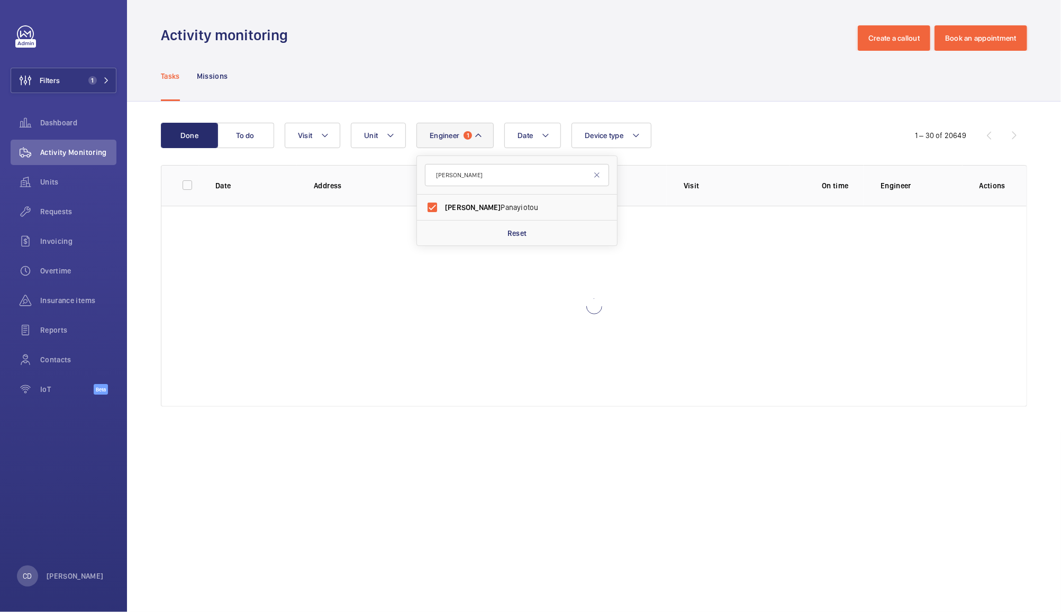
click at [706, 74] on div "Tasks Missions" at bounding box center [594, 76] width 866 height 50
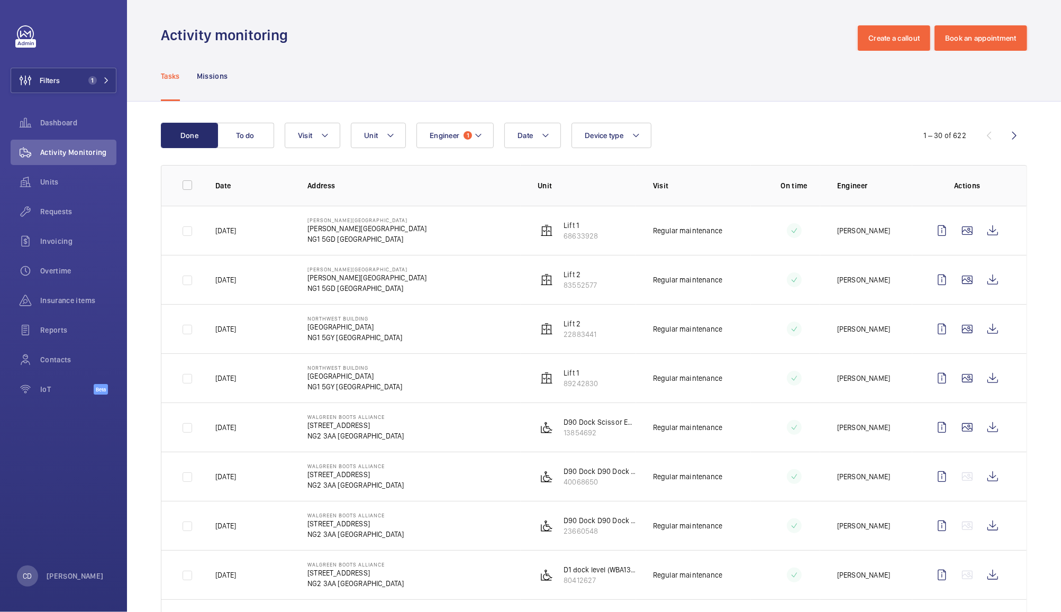
click at [625, 76] on div "Tasks Missions" at bounding box center [594, 76] width 866 height 50
click at [245, 140] on button "To do" at bounding box center [245, 135] width 57 height 25
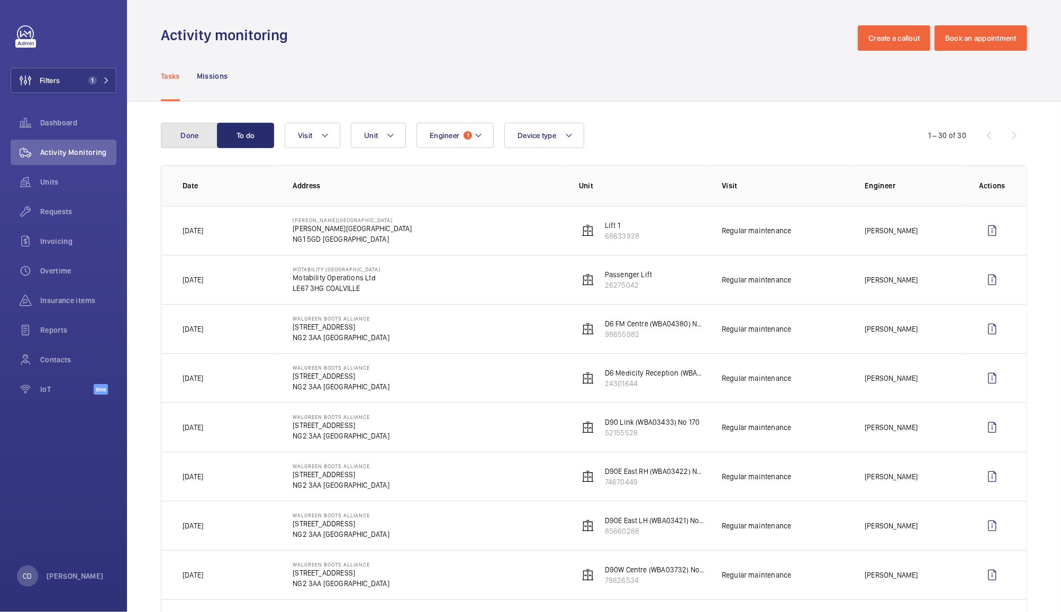
click at [186, 135] on button "Done" at bounding box center [189, 135] width 57 height 25
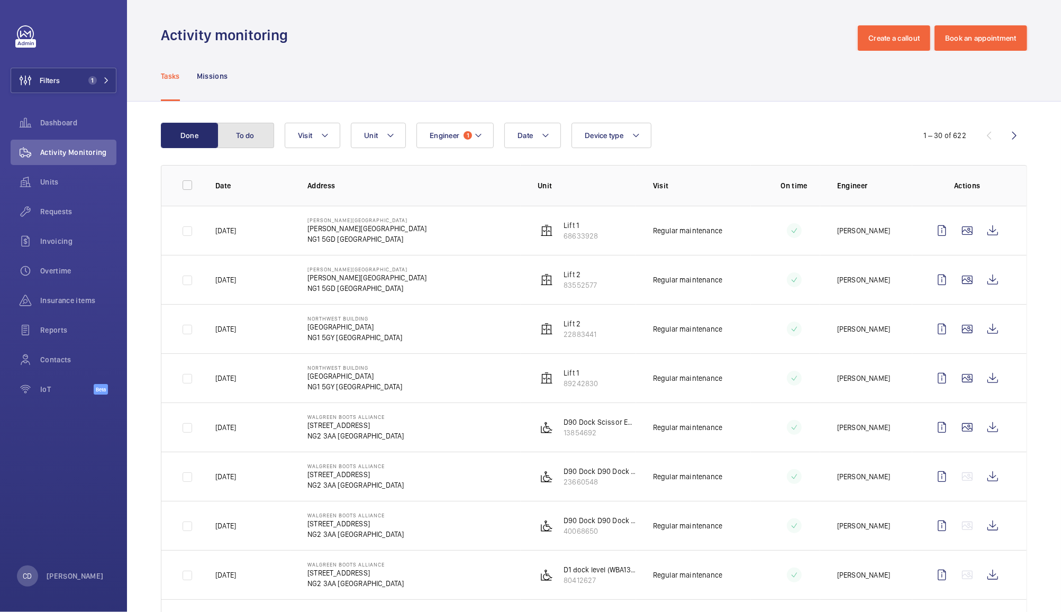
click at [260, 128] on button "To do" at bounding box center [245, 135] width 57 height 25
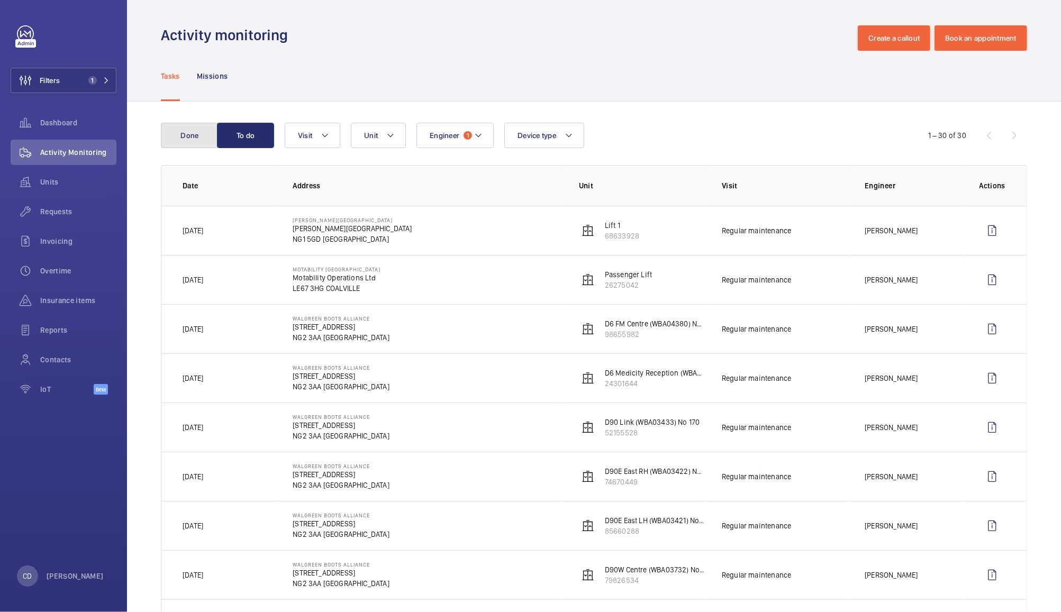
click at [195, 141] on button "Done" at bounding box center [189, 135] width 57 height 25
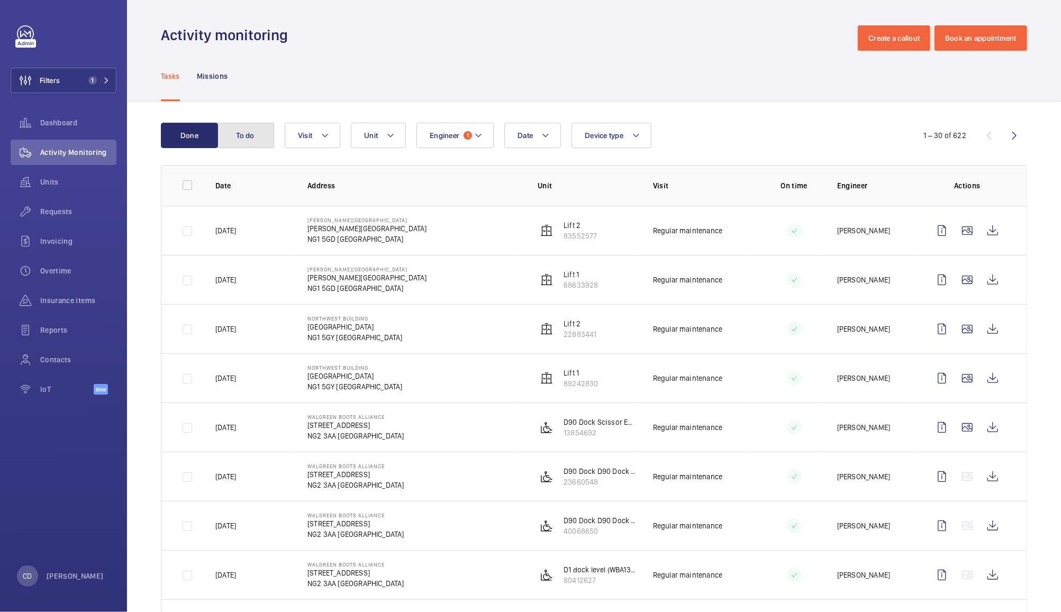
click at [258, 132] on button "To do" at bounding box center [245, 135] width 57 height 25
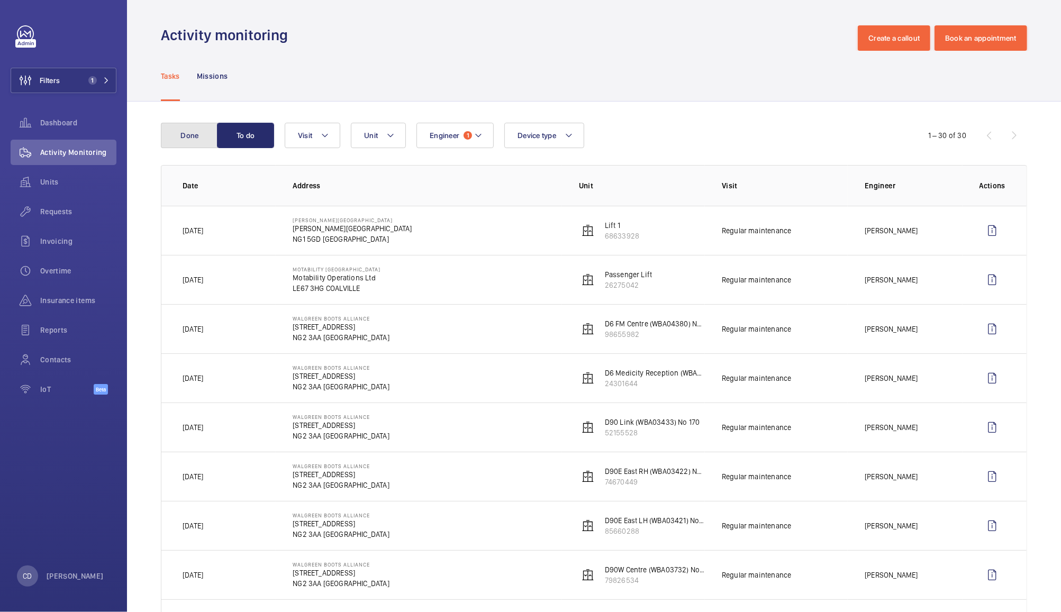
click at [178, 131] on button "Done" at bounding box center [189, 135] width 57 height 25
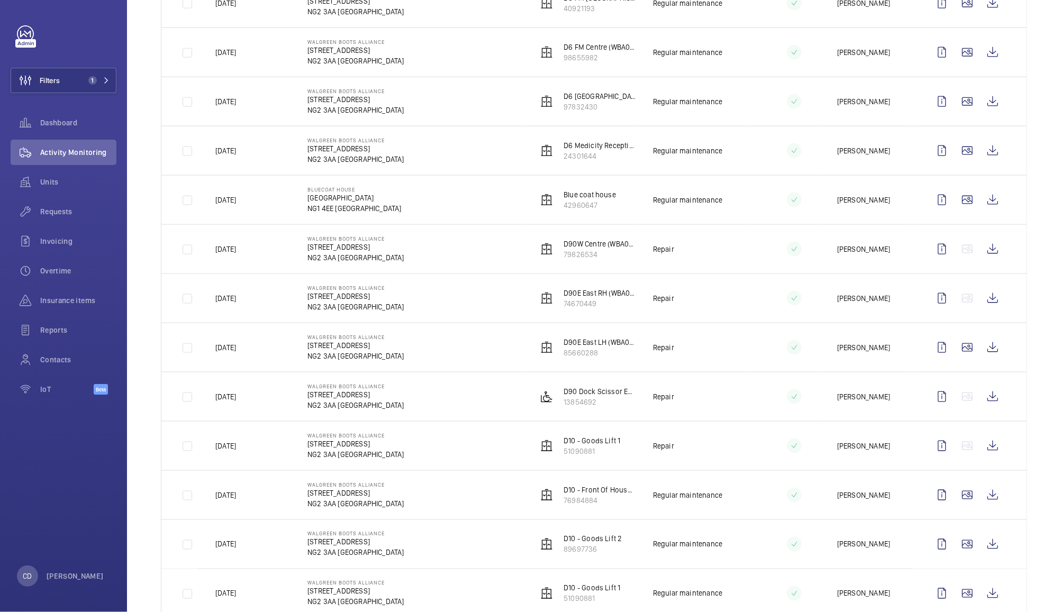
scroll to position [1100, 0]
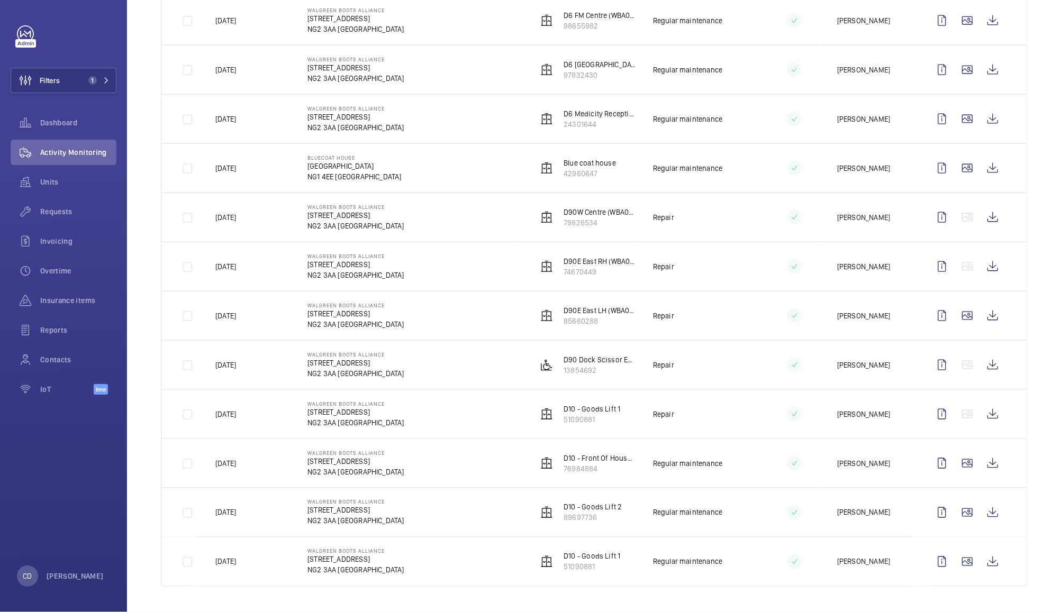
click at [753, 302] on td at bounding box center [785, 315] width 69 height 49
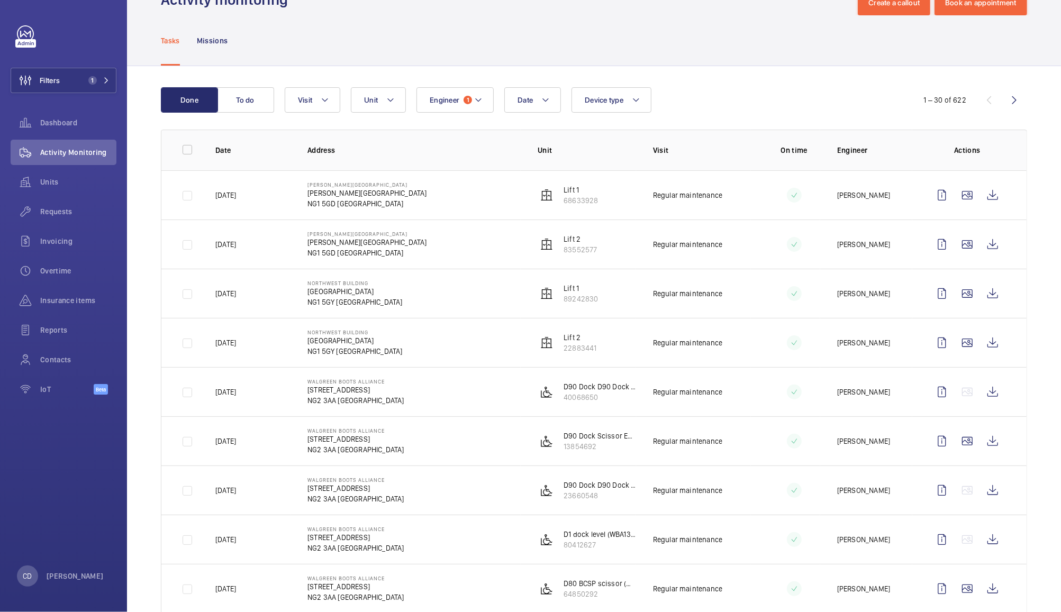
scroll to position [0, 0]
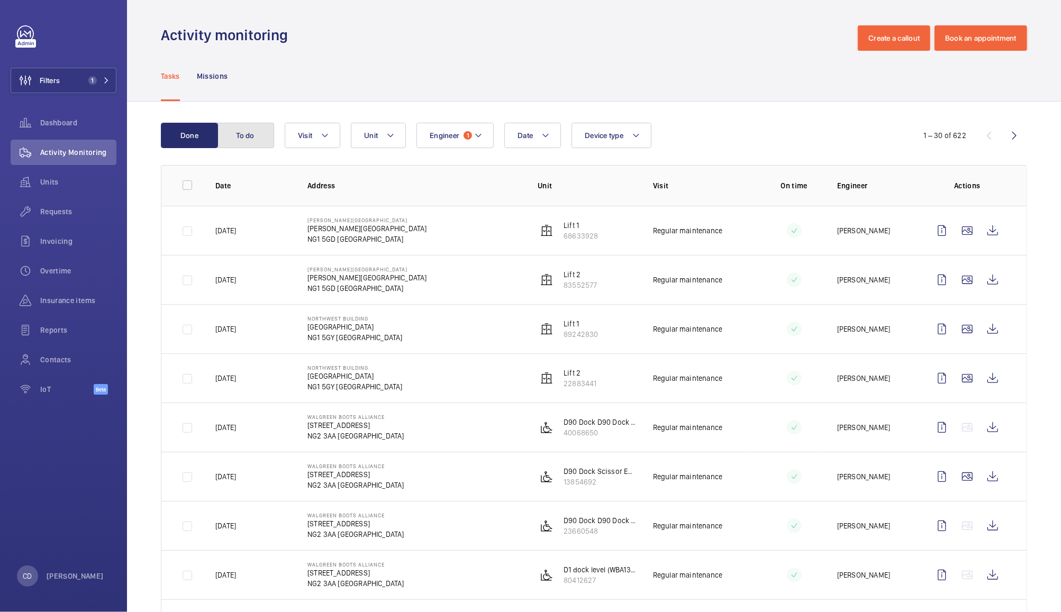
click at [256, 131] on button "To do" at bounding box center [245, 135] width 57 height 25
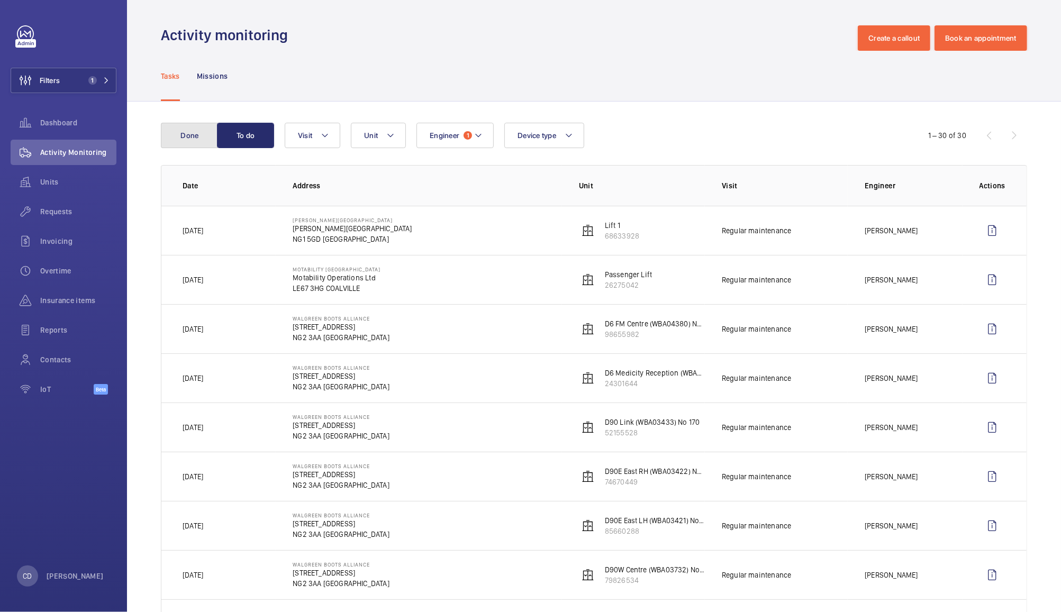
click at [192, 138] on button "Done" at bounding box center [189, 135] width 57 height 25
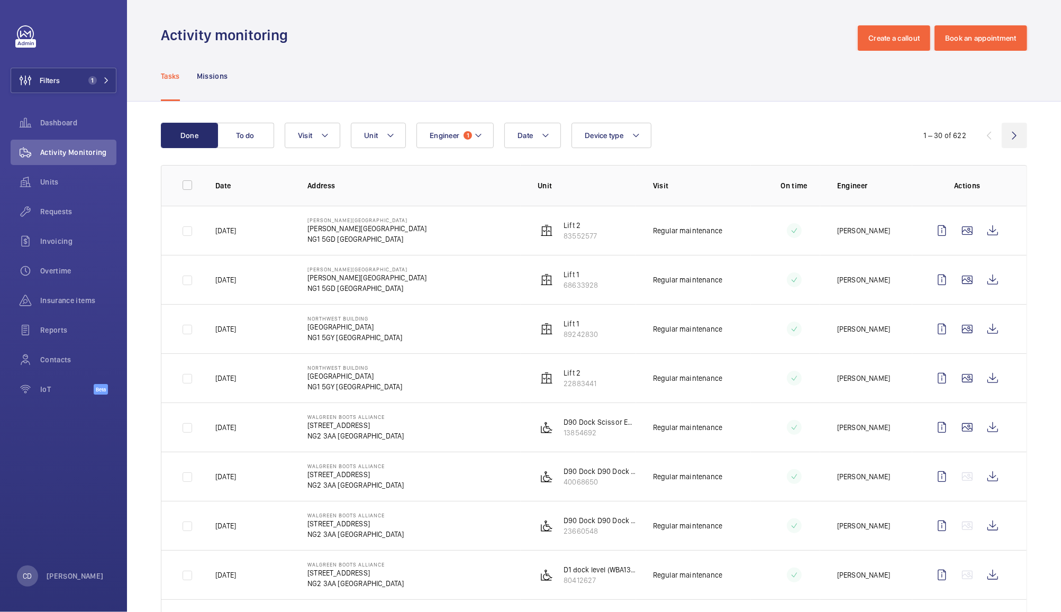
click at [1003, 132] on wm-front-icon-button at bounding box center [1013, 135] width 25 height 25
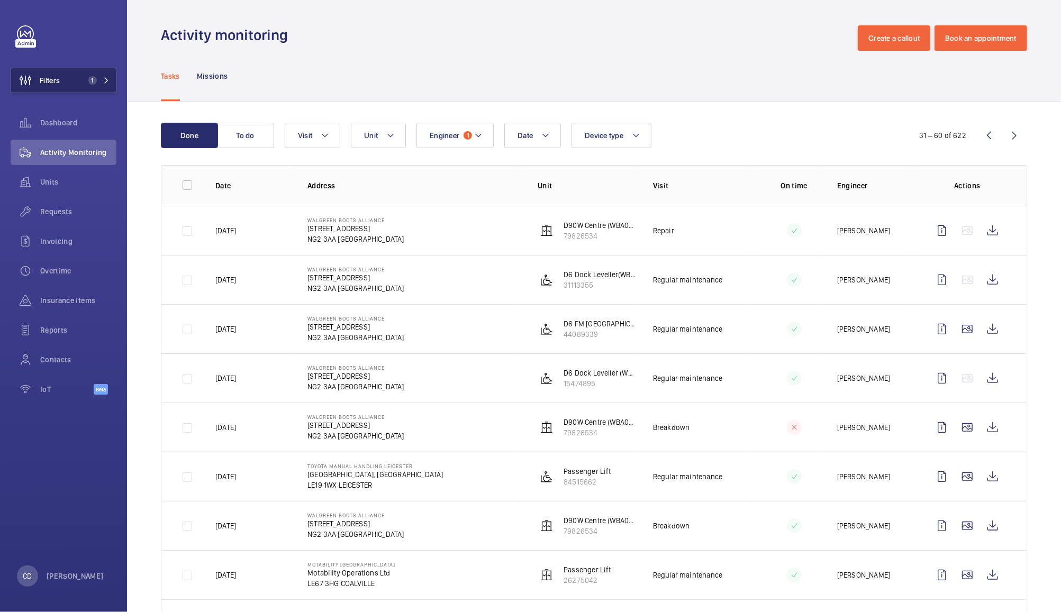
click at [85, 80] on span "1" at bounding box center [90, 80] width 13 height 8
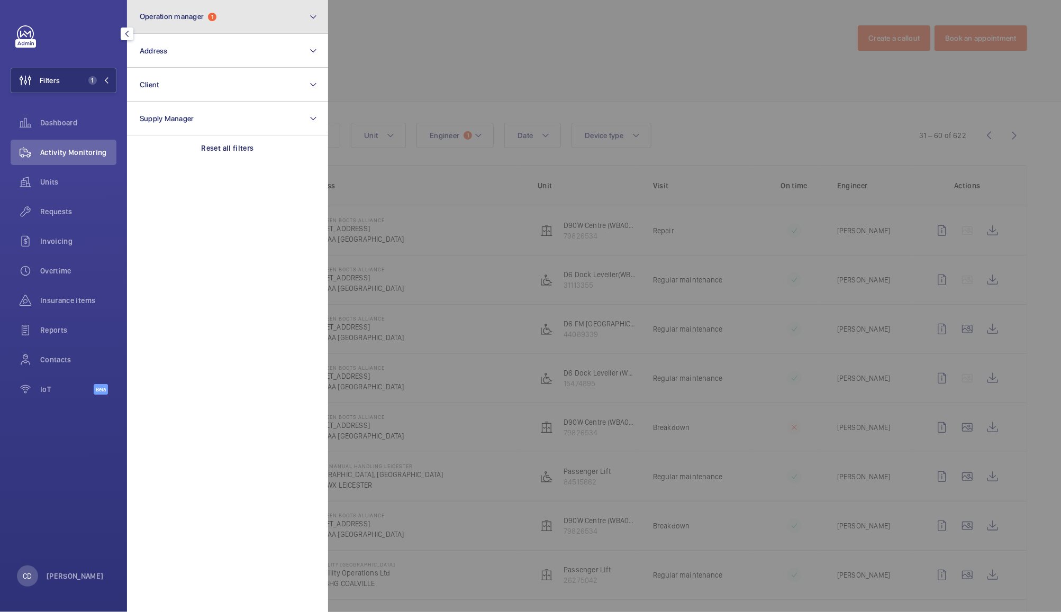
click at [270, 14] on button "Operation manager 1" at bounding box center [227, 17] width 201 height 34
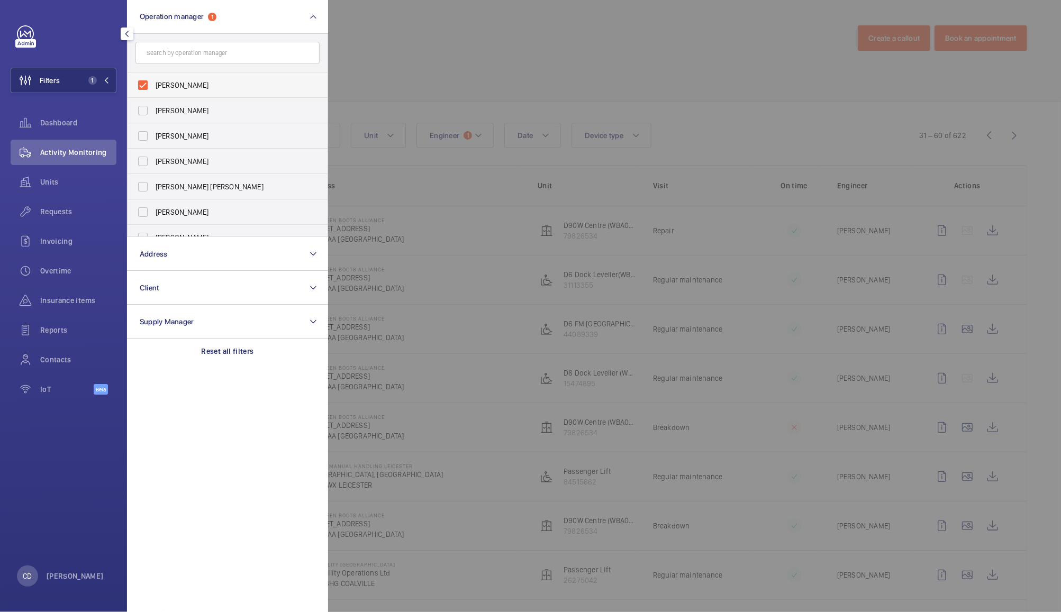
click at [193, 84] on span "[PERSON_NAME]" at bounding box center [228, 85] width 145 height 11
click at [153, 84] on input "[PERSON_NAME]" at bounding box center [142, 85] width 21 height 21
checkbox input "false"
click at [430, 34] on div at bounding box center [858, 306] width 1061 height 612
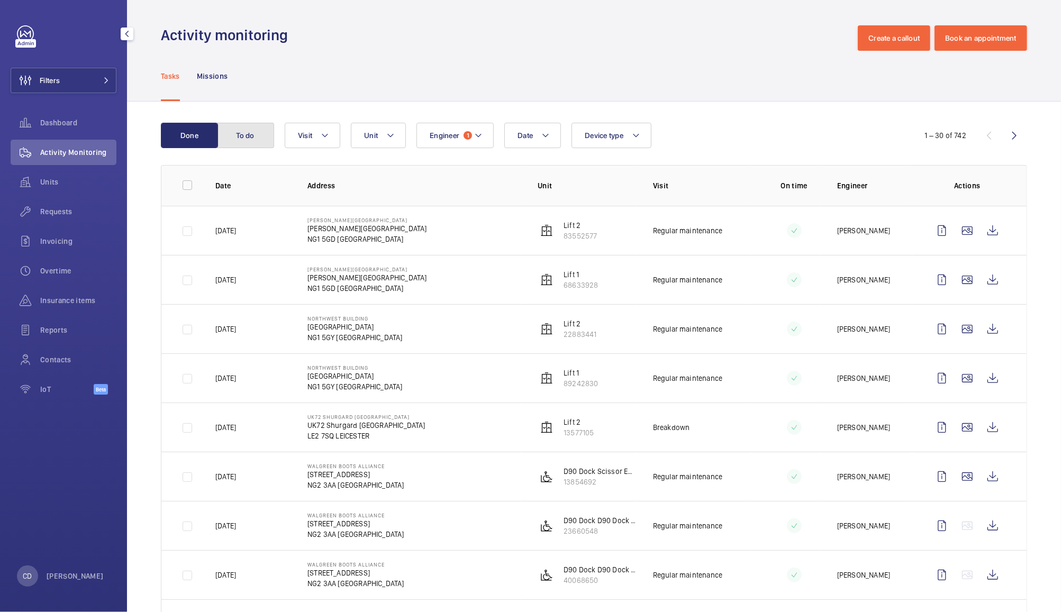
click at [241, 131] on button "To do" at bounding box center [245, 135] width 57 height 25
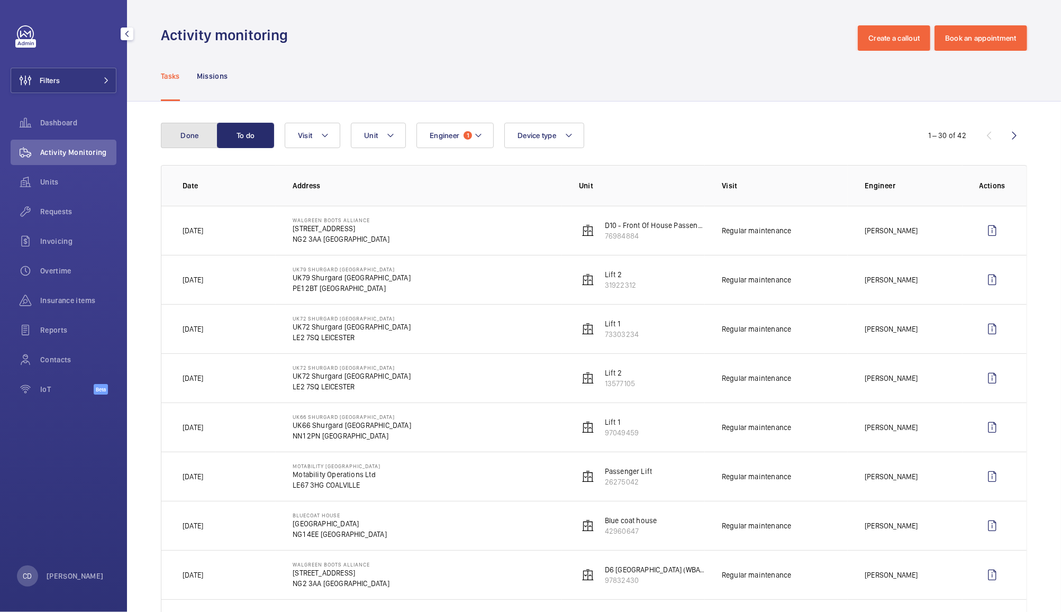
click at [188, 135] on button "Done" at bounding box center [189, 135] width 57 height 25
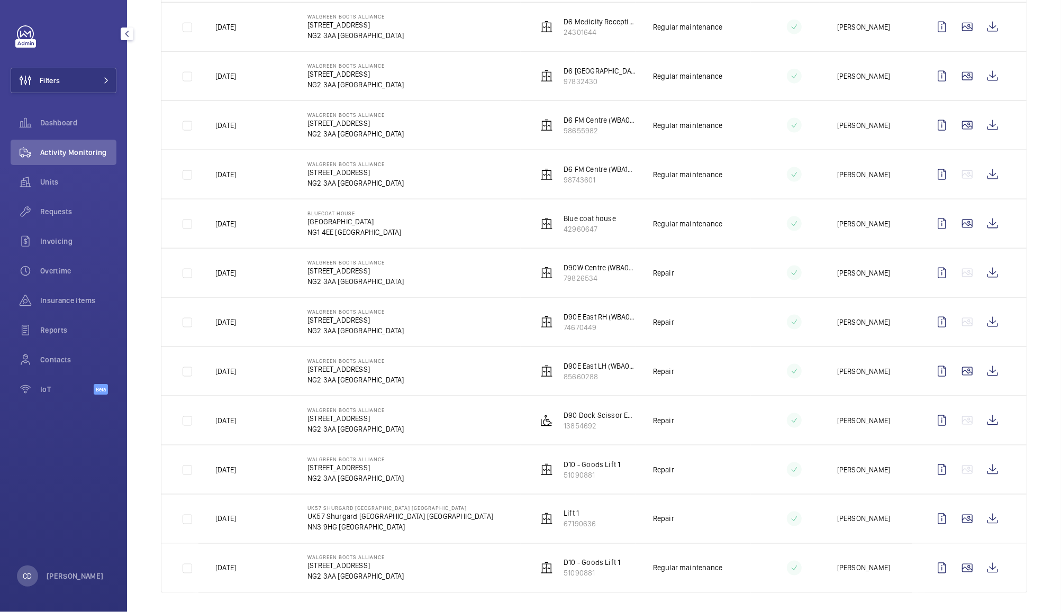
scroll to position [1089, 0]
click at [986, 481] on wm-front-icon-button at bounding box center [992, 469] width 25 height 25
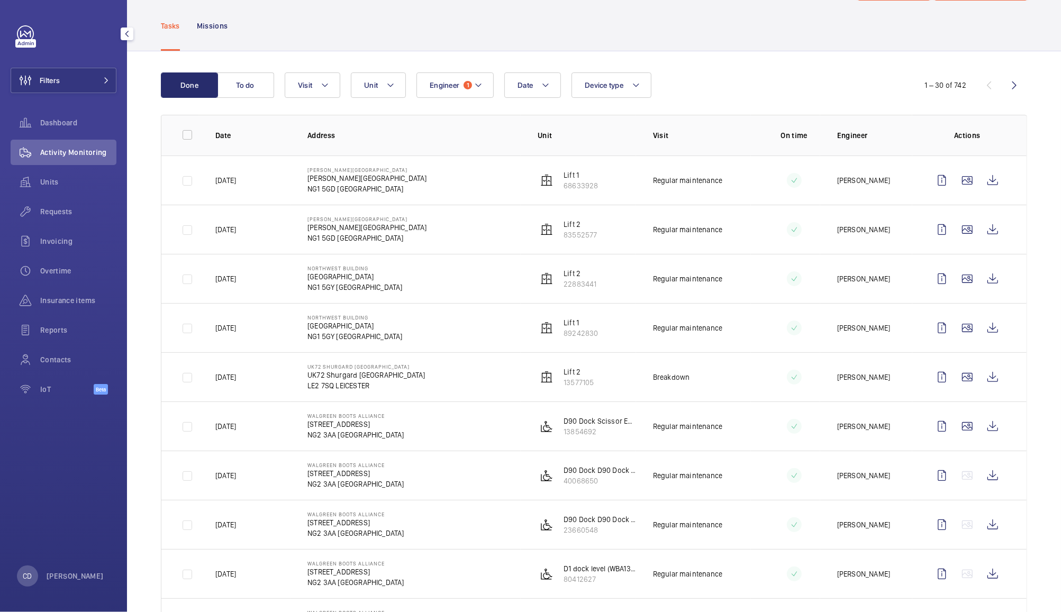
scroll to position [0, 0]
